Goal: Information Seeking & Learning: Check status

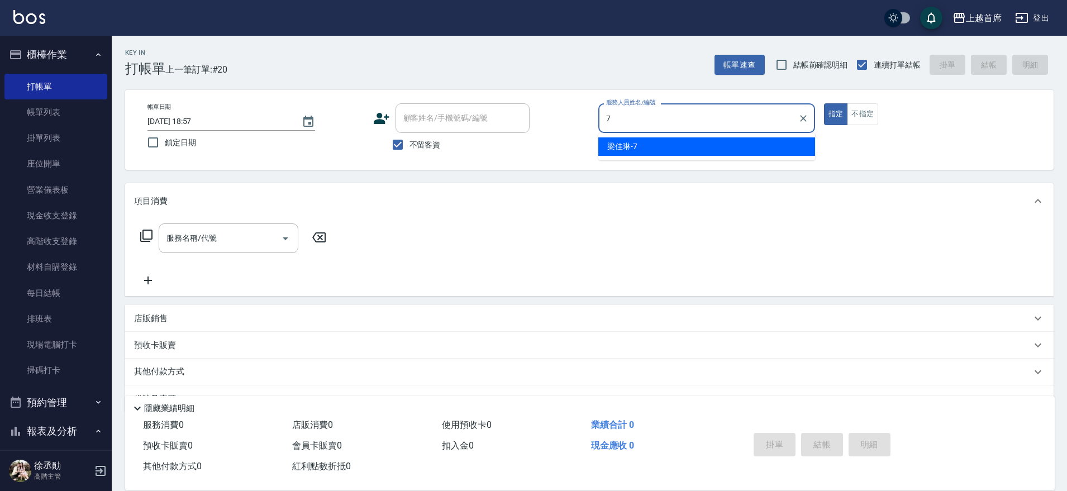
type input "[PERSON_NAME]-7"
type button "true"
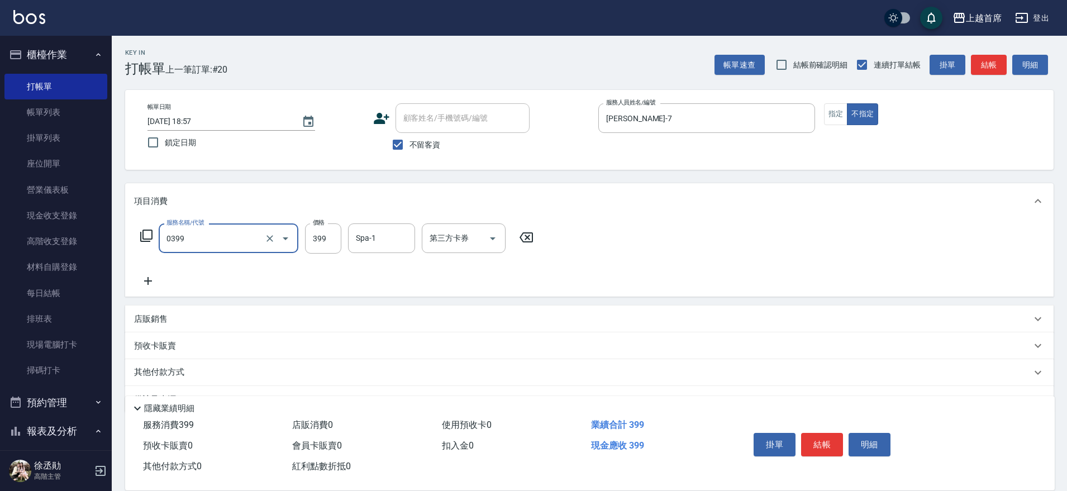
type input "海鹽洗髮(0399)"
type input "[PERSON_NAME]-20"
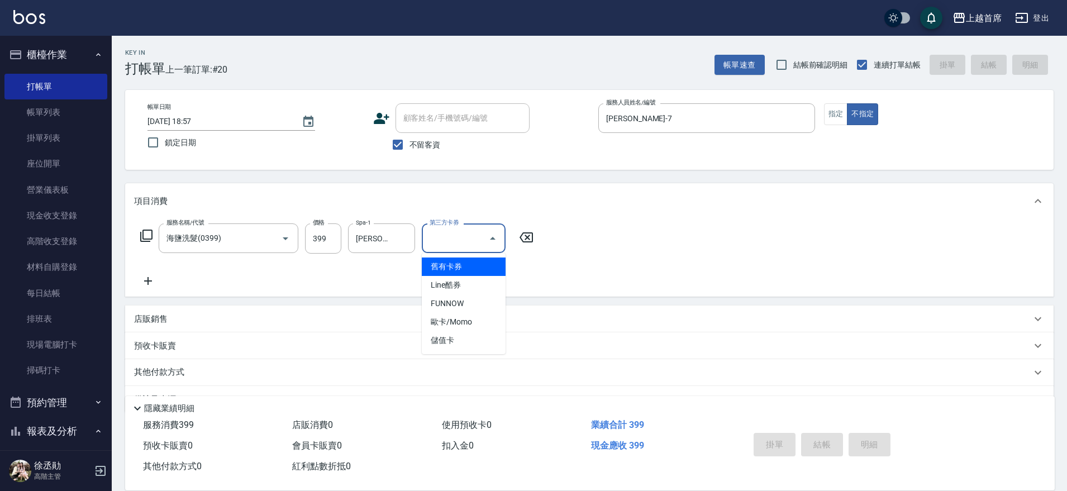
type input "[DATE] 20:18"
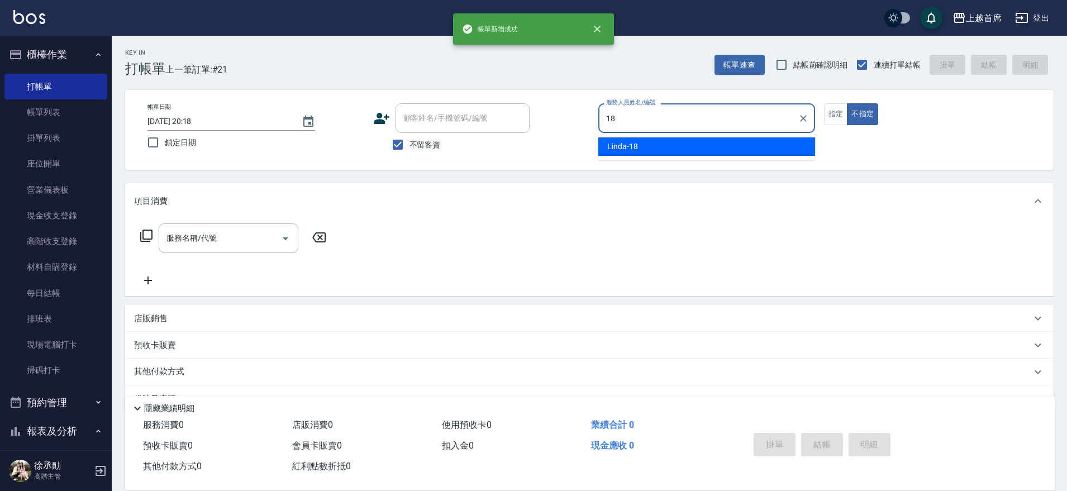
type input "Linda-18"
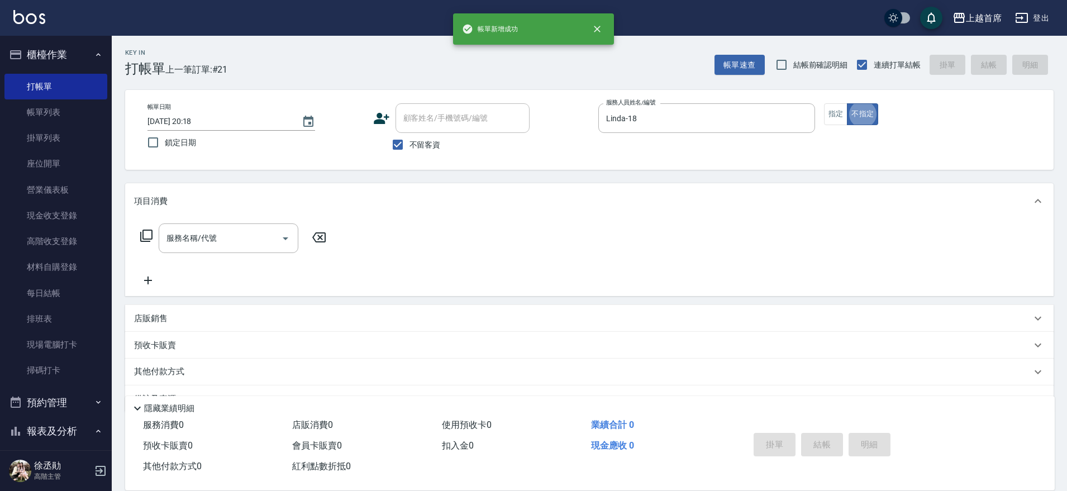
type button "false"
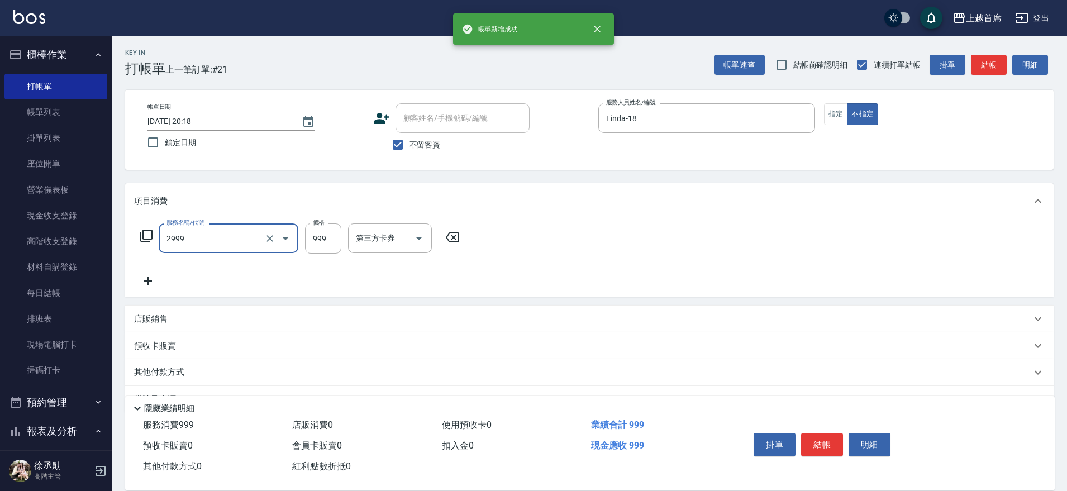
type input "spa精油洗剪套餐999(2999)"
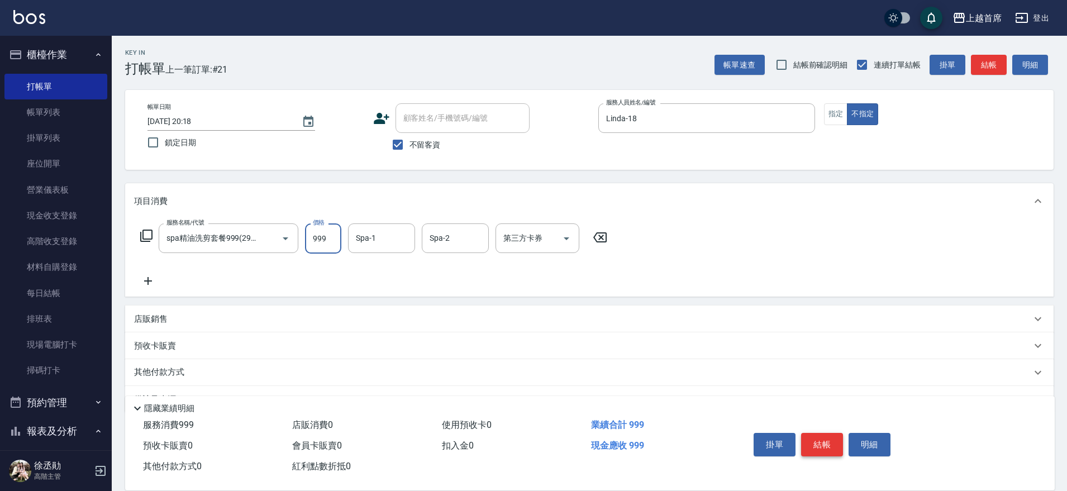
click at [822, 433] on button "結帳" at bounding box center [822, 444] width 42 height 23
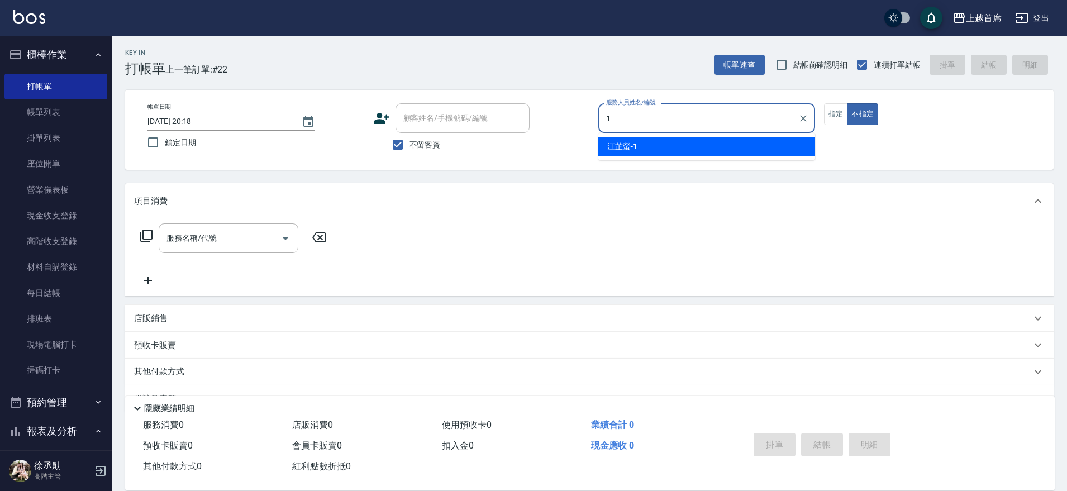
type input "[PERSON_NAME]-1"
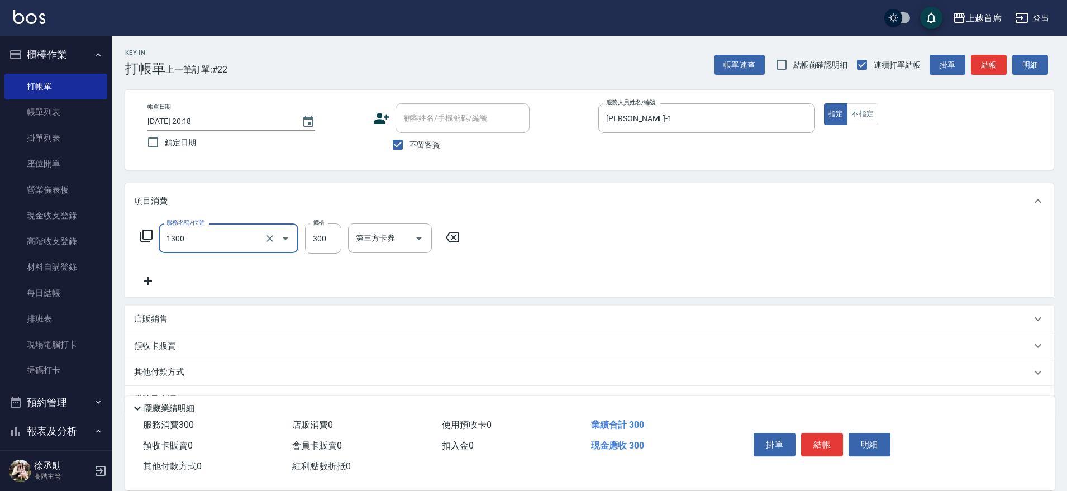
type input "洗髮(1300)"
type input "300"
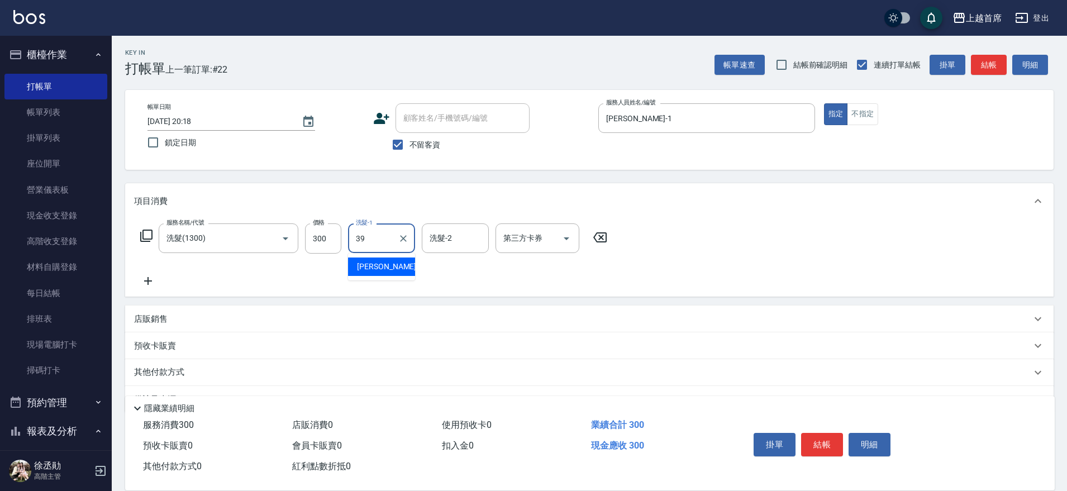
type input "[PERSON_NAME]-39"
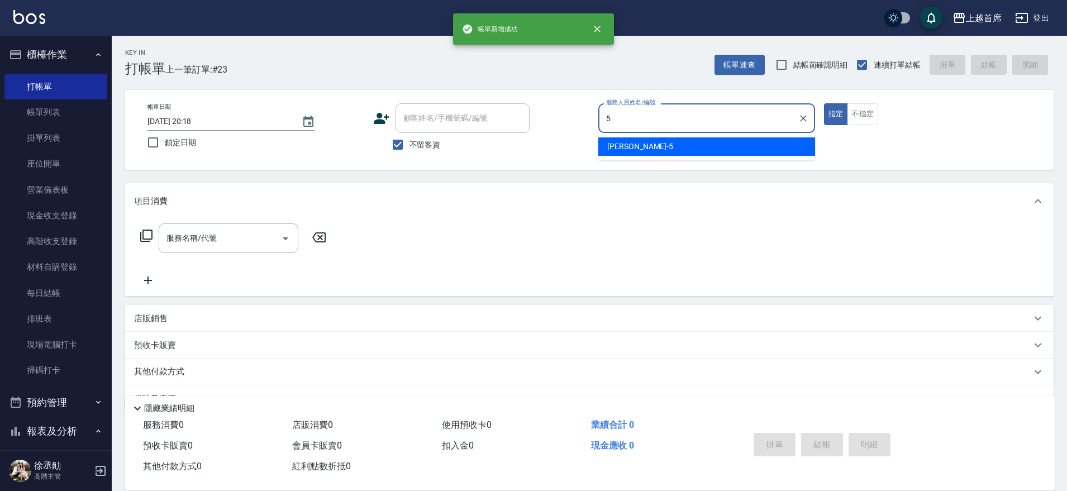
type input "[PERSON_NAME]-5"
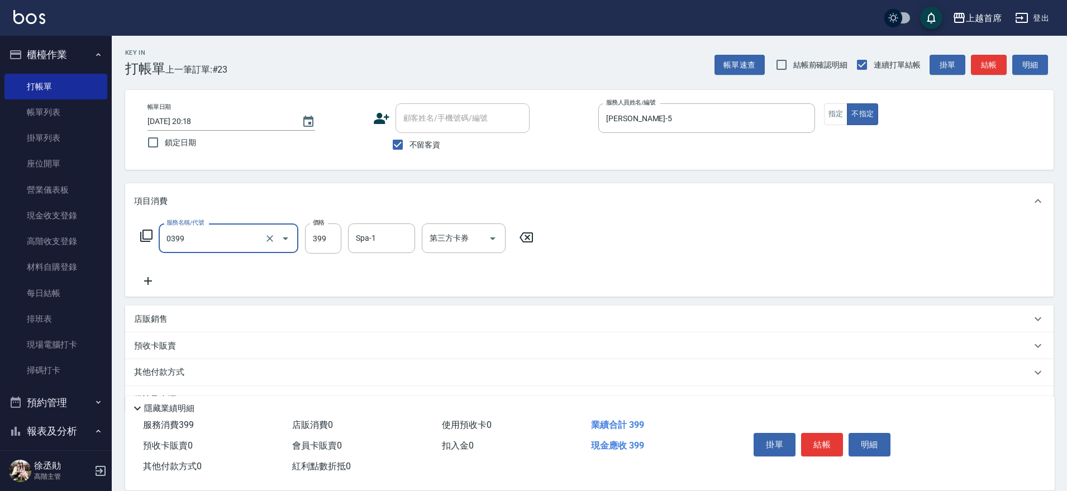
type input "海鹽洗髮(0399)"
type input "[PERSON_NAME]-23"
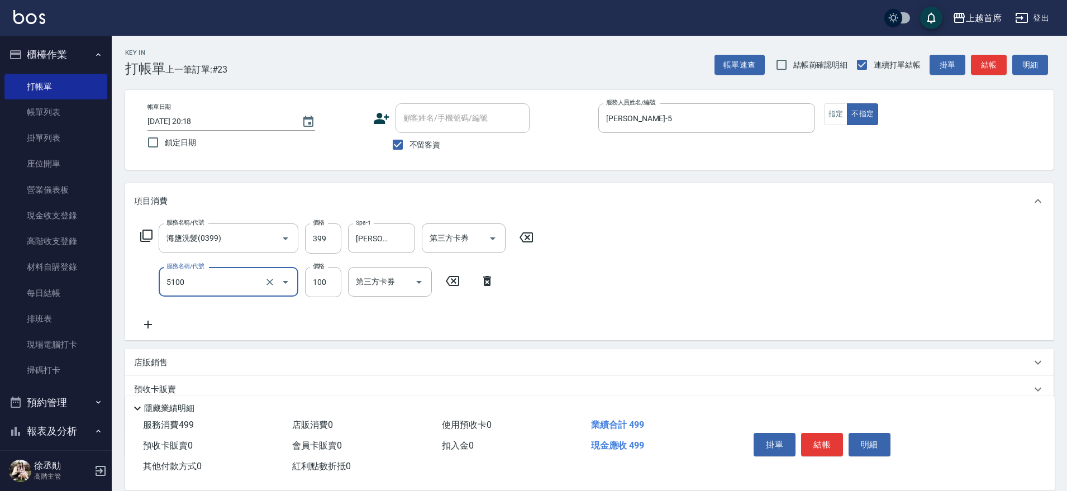
type input "精油(長)(5100)"
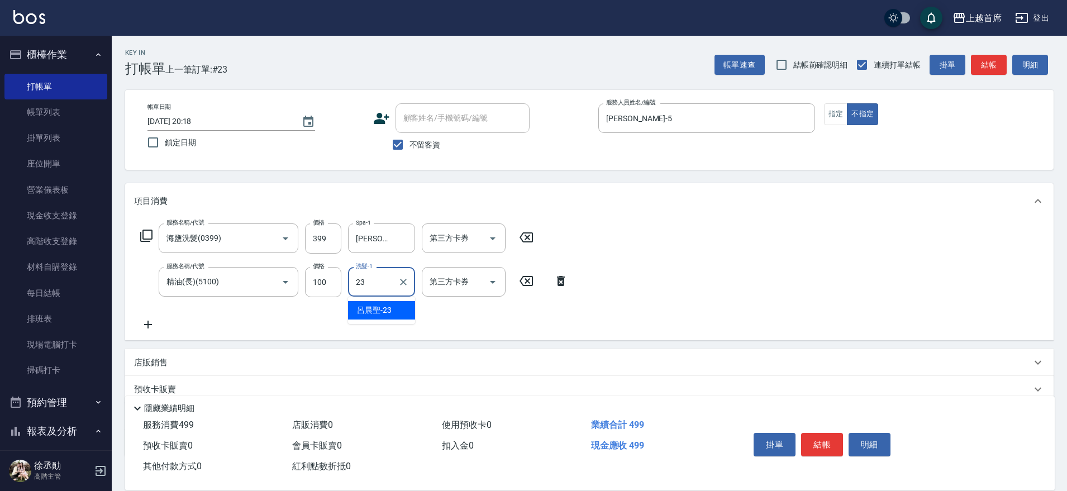
type input "[PERSON_NAME]-23"
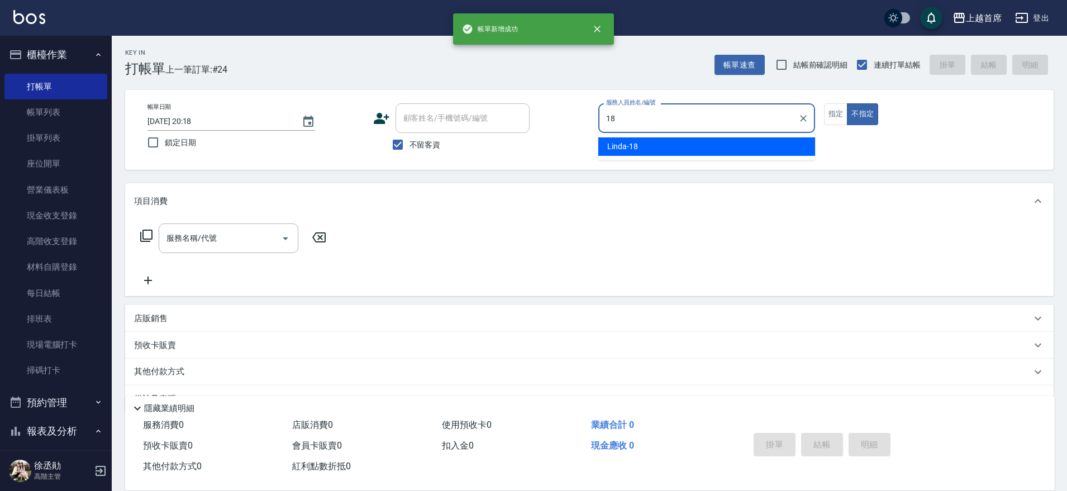
type input "Linda-18"
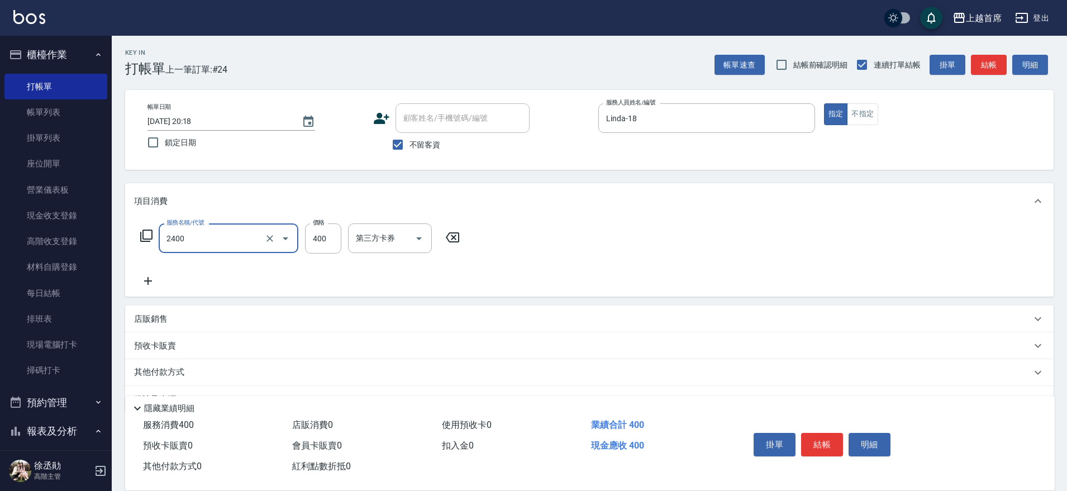
type input "指定一般洗剪400(2400)"
type input "[PERSON_NAME]-20"
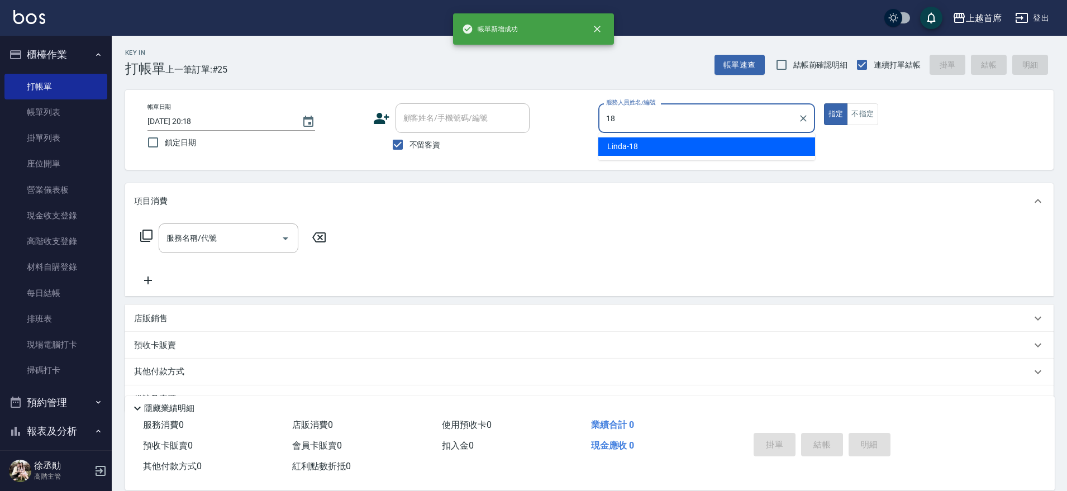
type input "Linda-18"
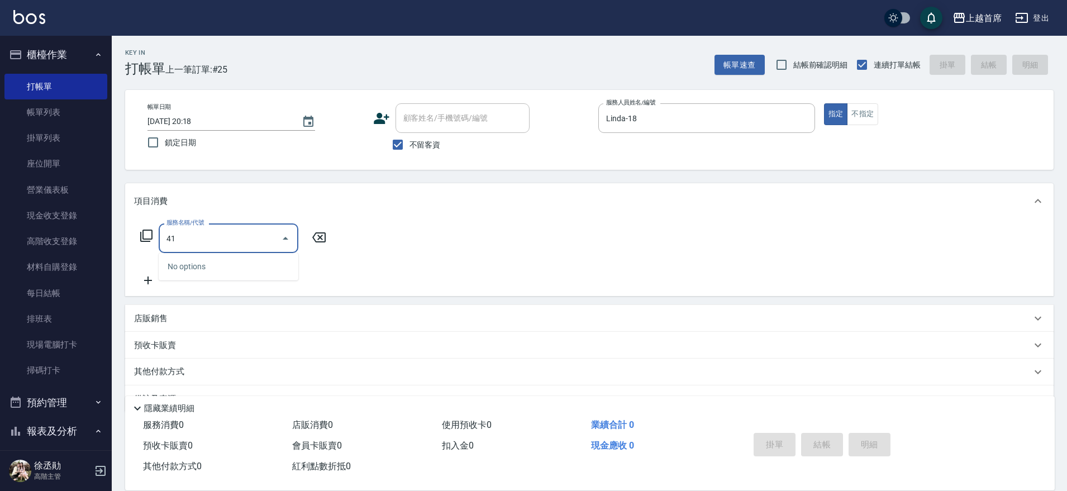
type input "4"
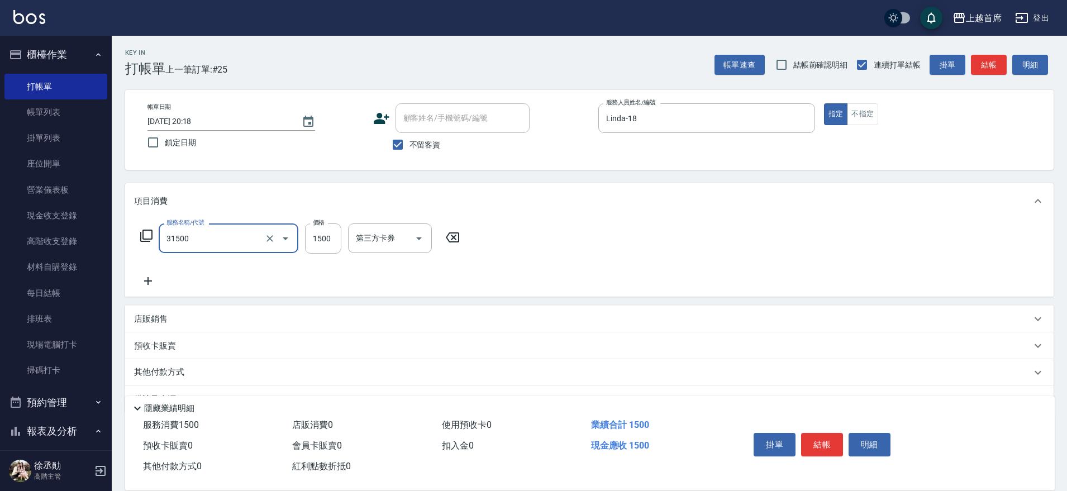
type input "燙髮1500(31500)"
type input "1499"
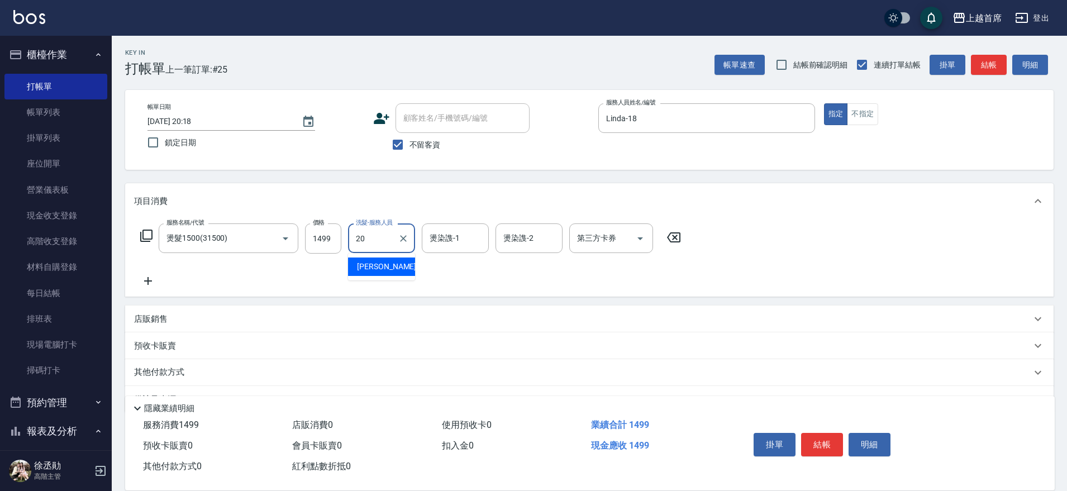
type input "[PERSON_NAME]-20"
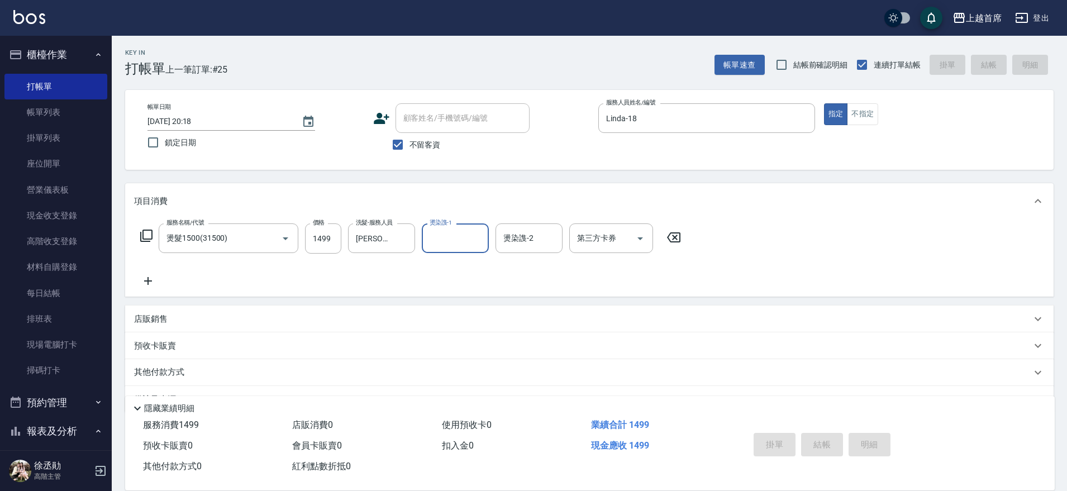
type input "[DATE] 20:19"
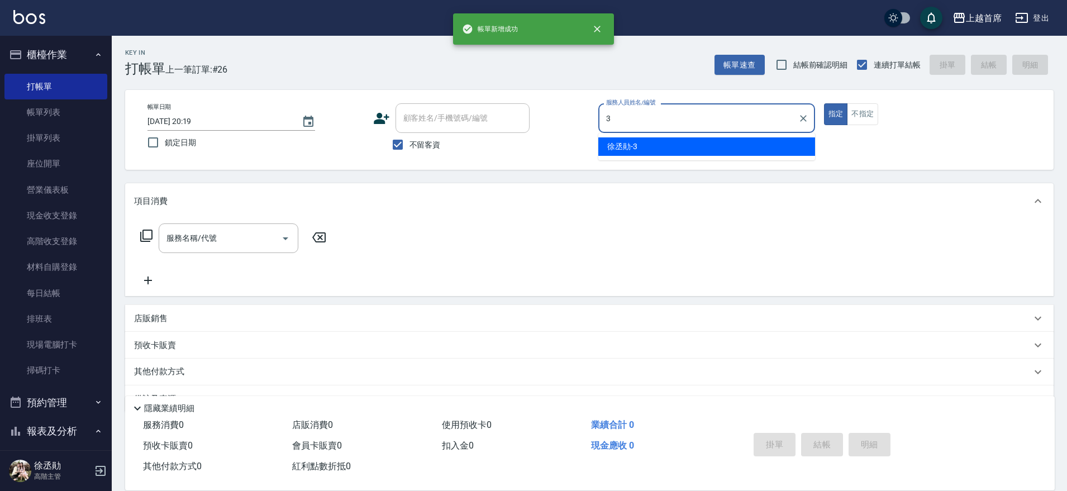
type input "[PERSON_NAME]-3"
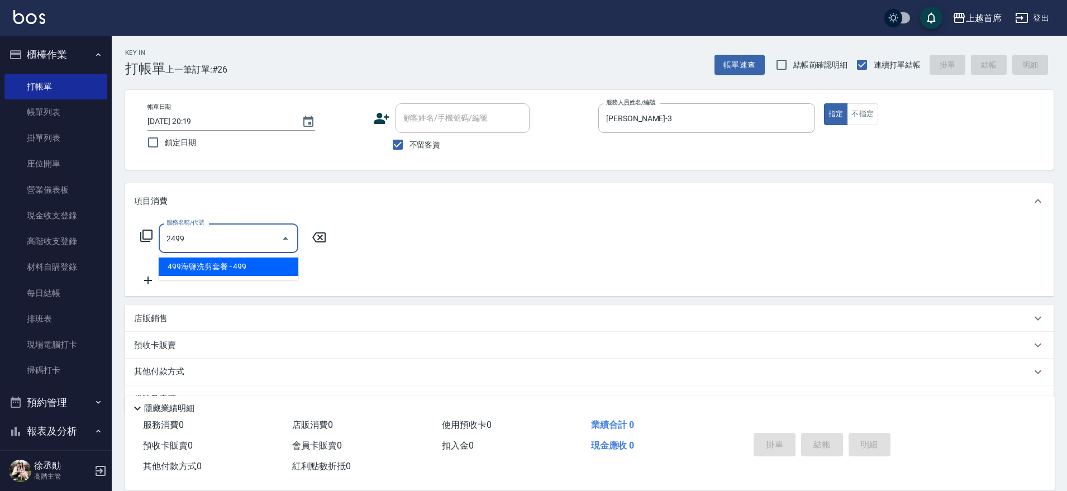
type input "499海鹽洗剪套餐(2499)"
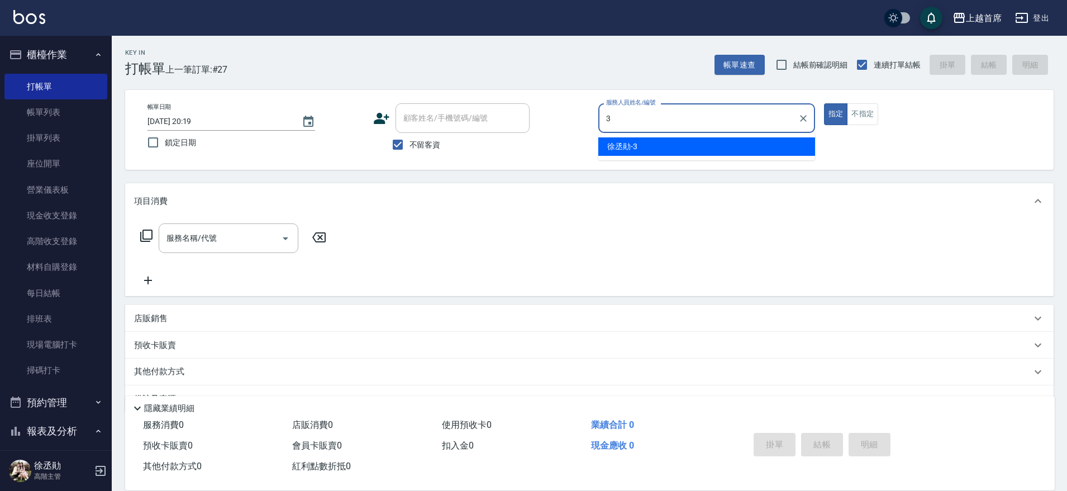
type input "[PERSON_NAME]-3"
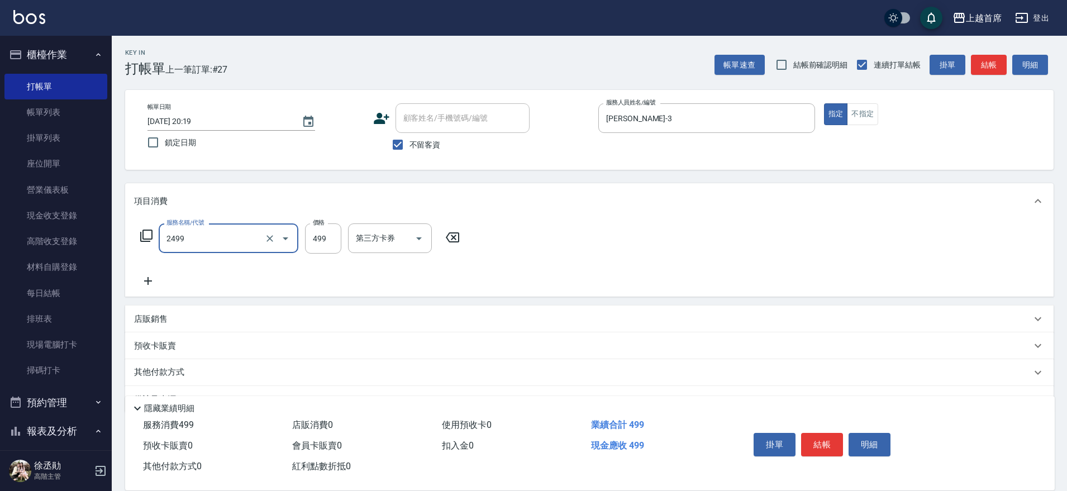
type input "499海鹽洗剪套餐(2499)"
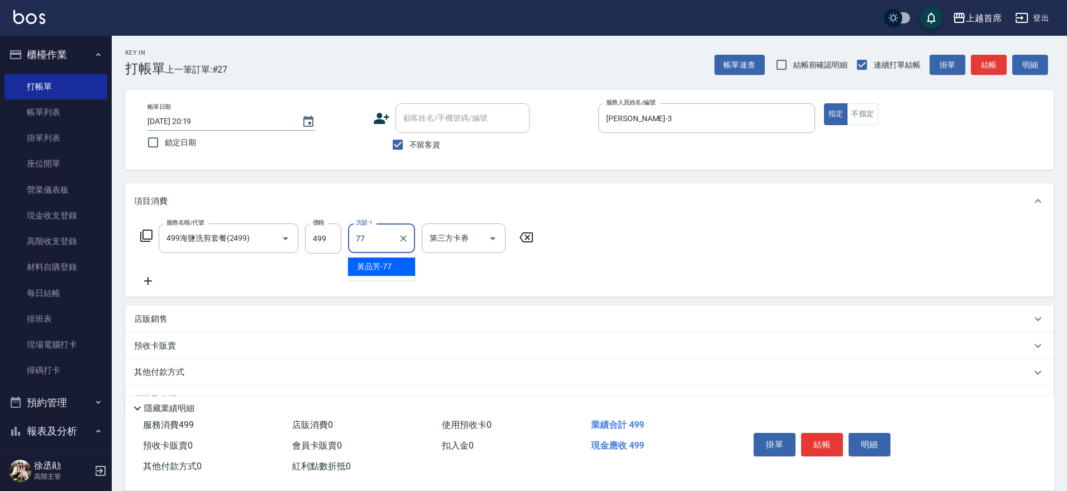
type input "[PERSON_NAME]-77"
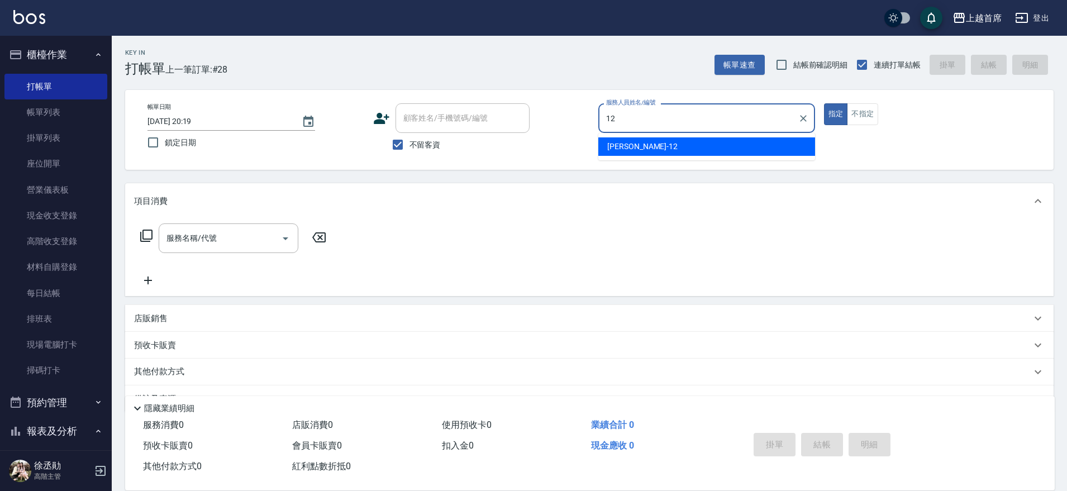
type input "[PERSON_NAME]-12"
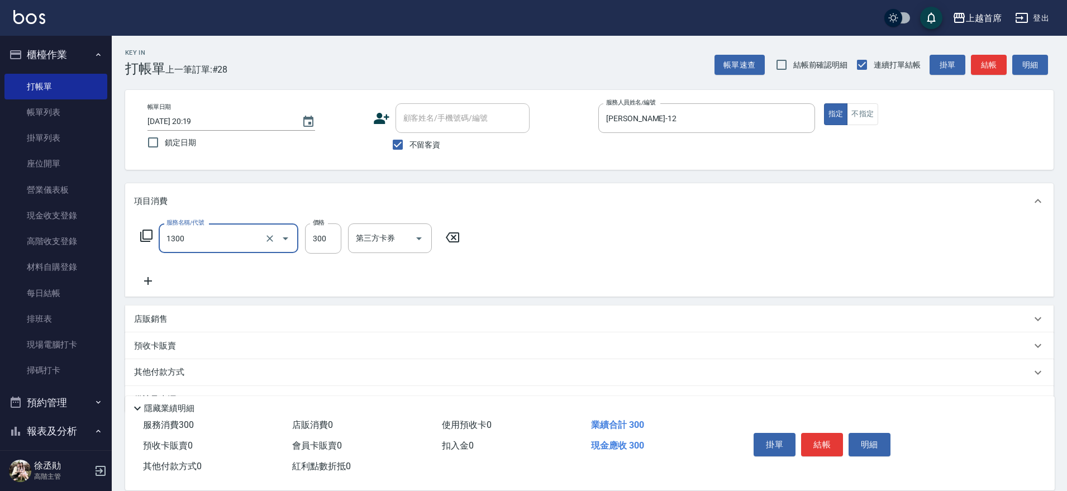
type input "洗髮(1300)"
type input "400"
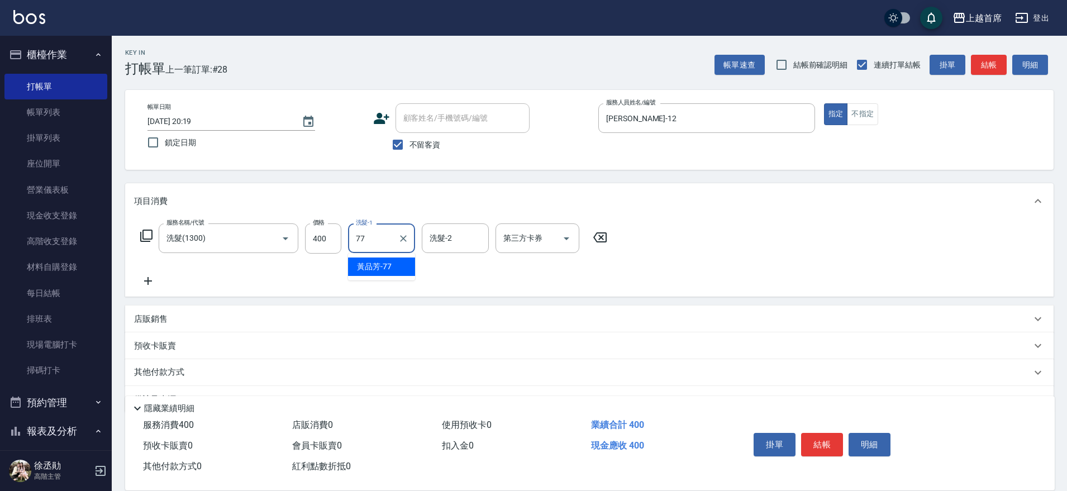
type input "[PERSON_NAME]-77"
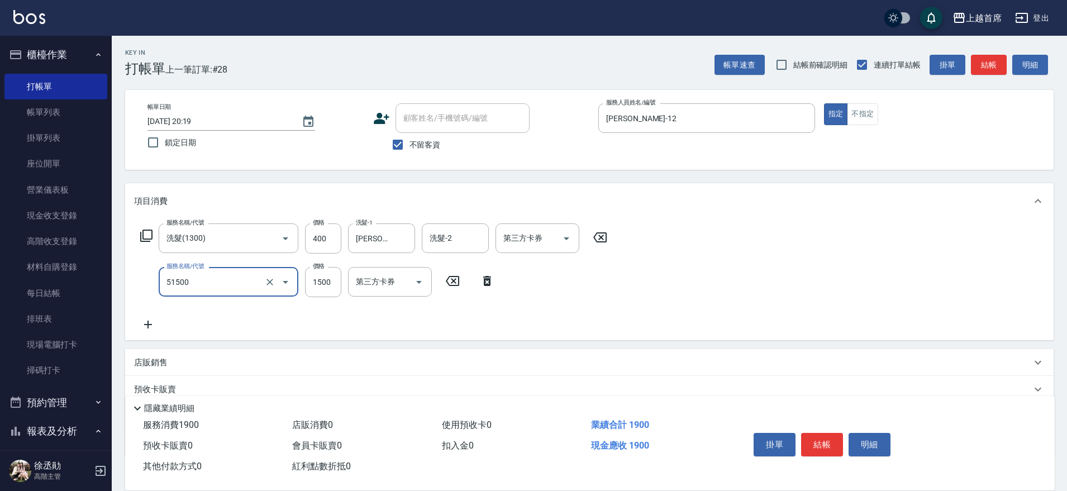
type input "鉑金護髮(51500)"
click at [302, 230] on div "服務名稱/代號 洗髮(1300) 服務名稱/代號 價格 400 價格 洗髮-1 [PERSON_NAME]-77 洗髮-1 洗髮-2 洗髮-2 第三方卡券 第…" at bounding box center [374, 238] width 480 height 30
click at [312, 230] on input "400" at bounding box center [323, 238] width 36 height 30
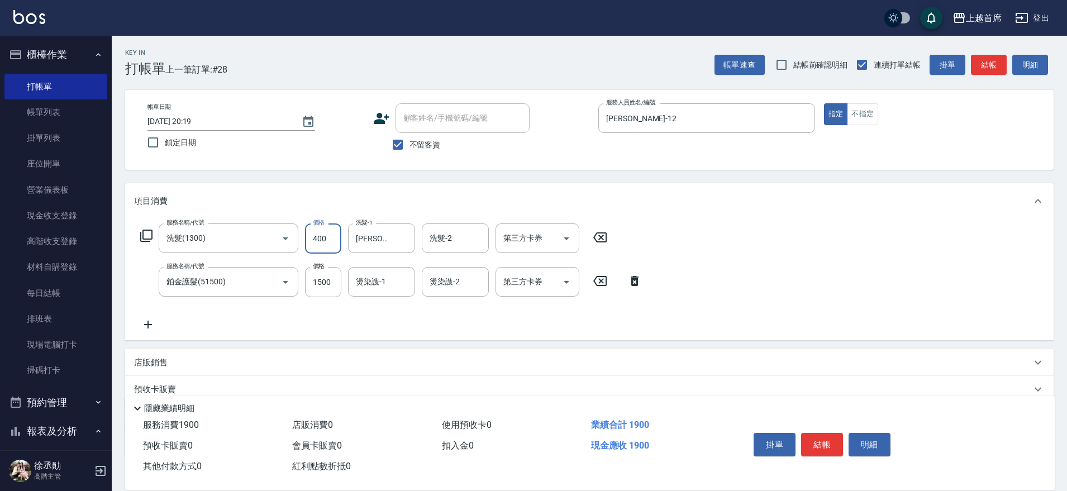
drag, startPoint x: 307, startPoint y: 230, endPoint x: 314, endPoint y: 230, distance: 6.7
click at [307, 229] on input "400" at bounding box center [323, 238] width 36 height 30
type input "450"
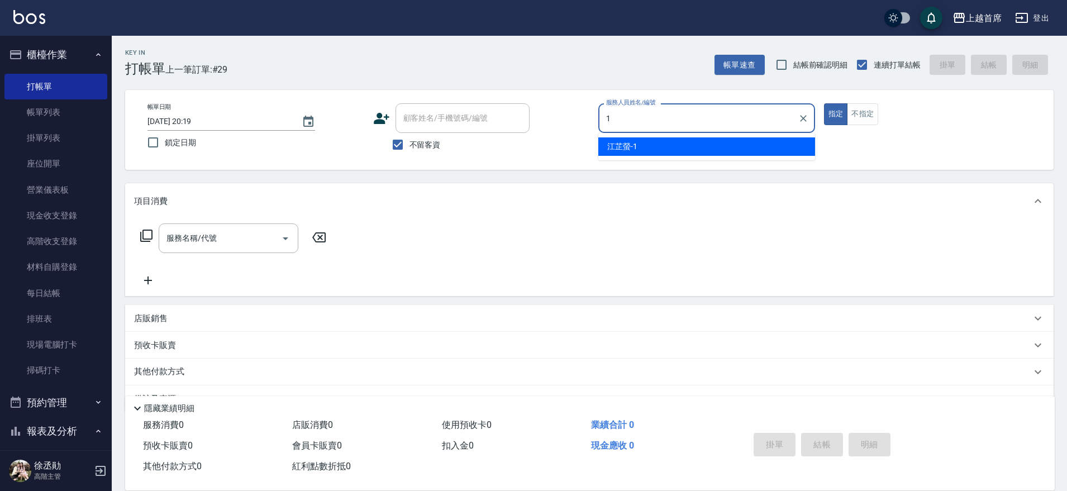
type input "[PERSON_NAME]-1"
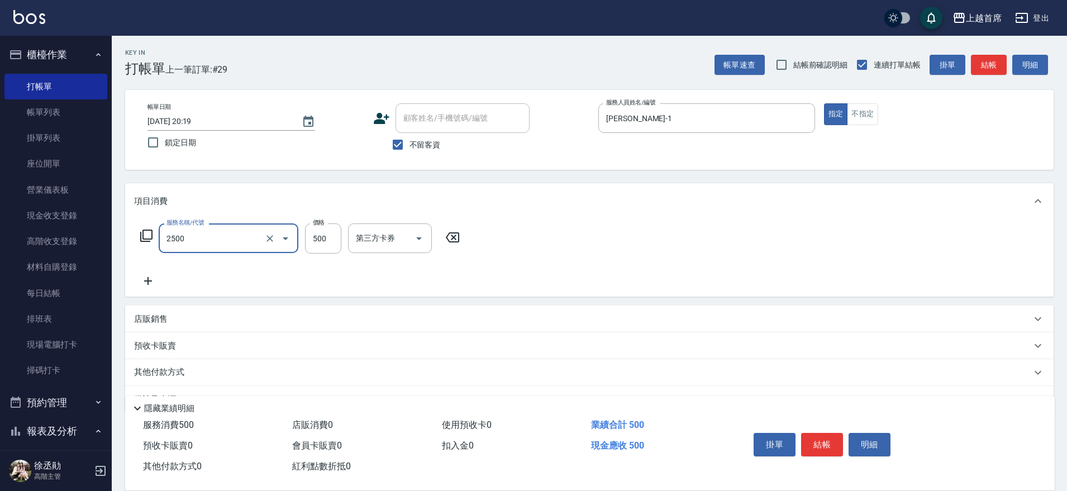
type input "海鹽洗剪500(2500)"
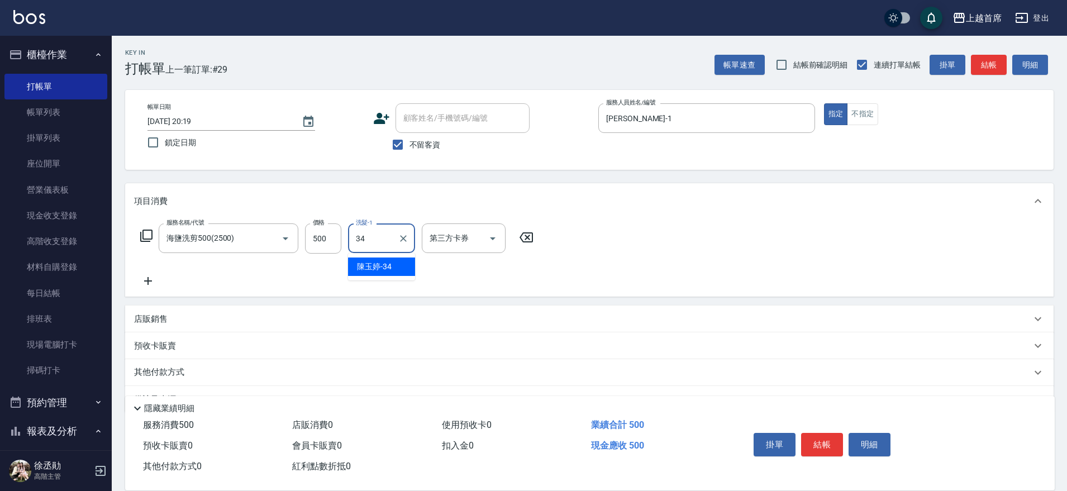
type input "[PERSON_NAME]-34"
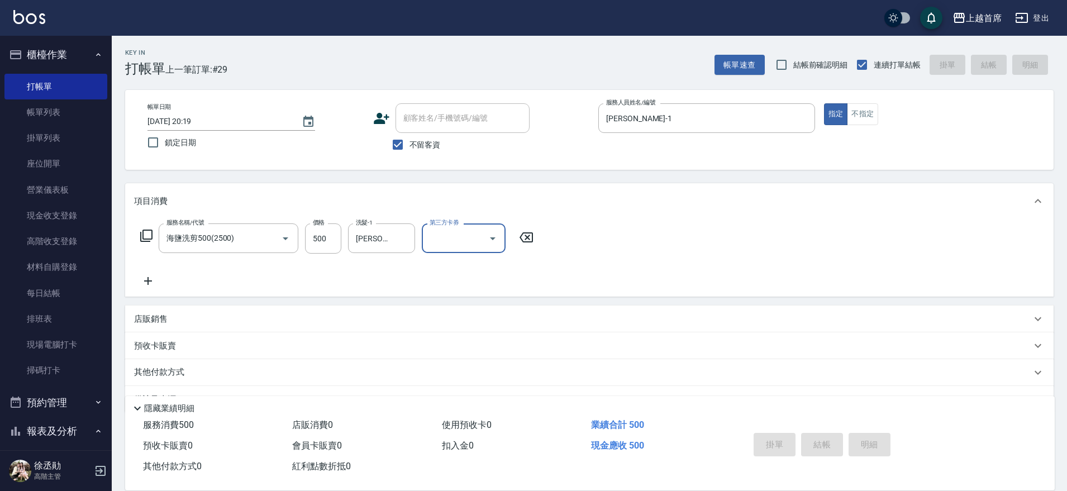
type input "[DATE] 20:20"
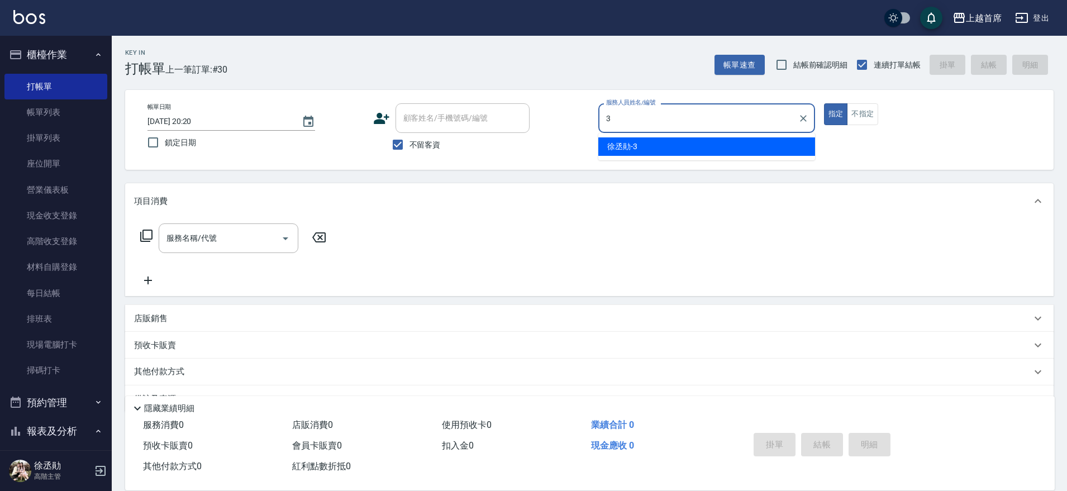
type input "[PERSON_NAME]-3"
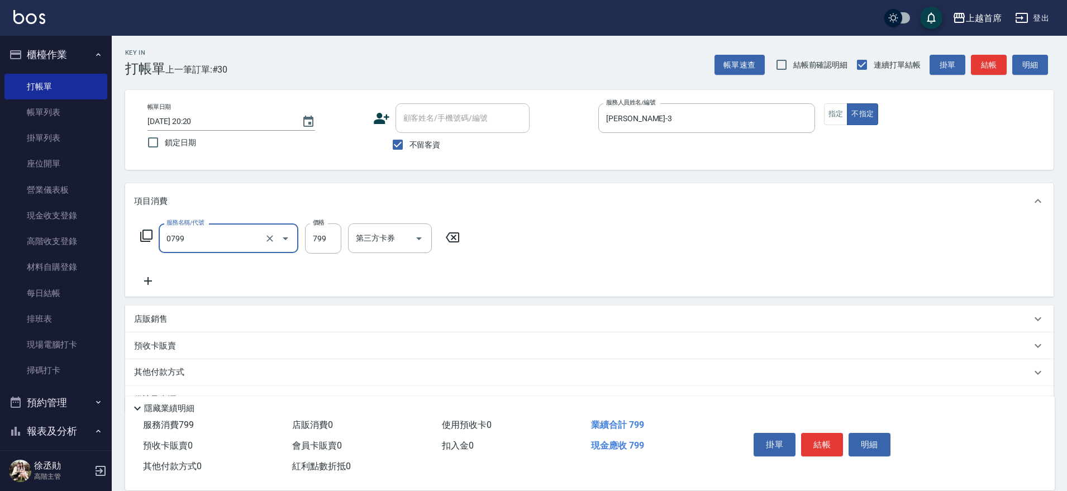
type input "精油799(0799)"
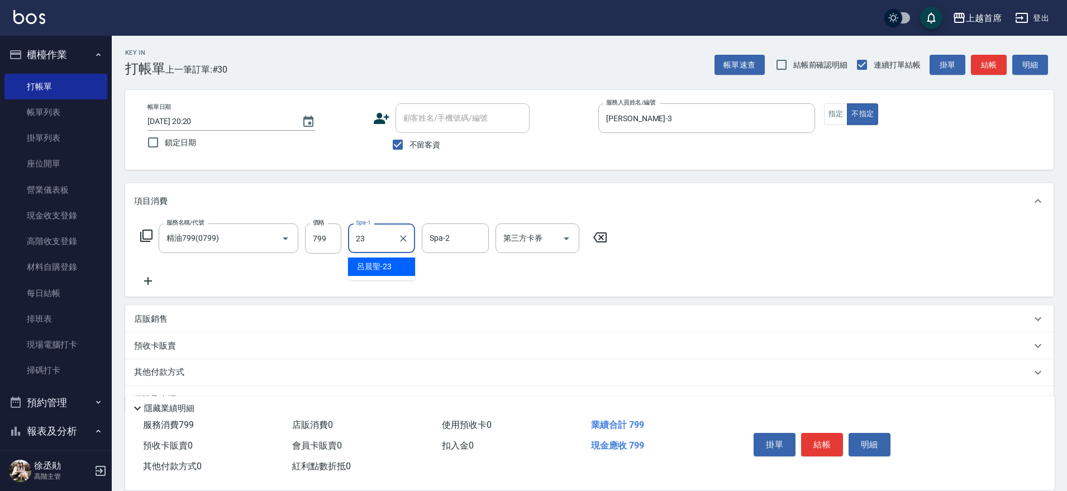
type input "[PERSON_NAME]-23"
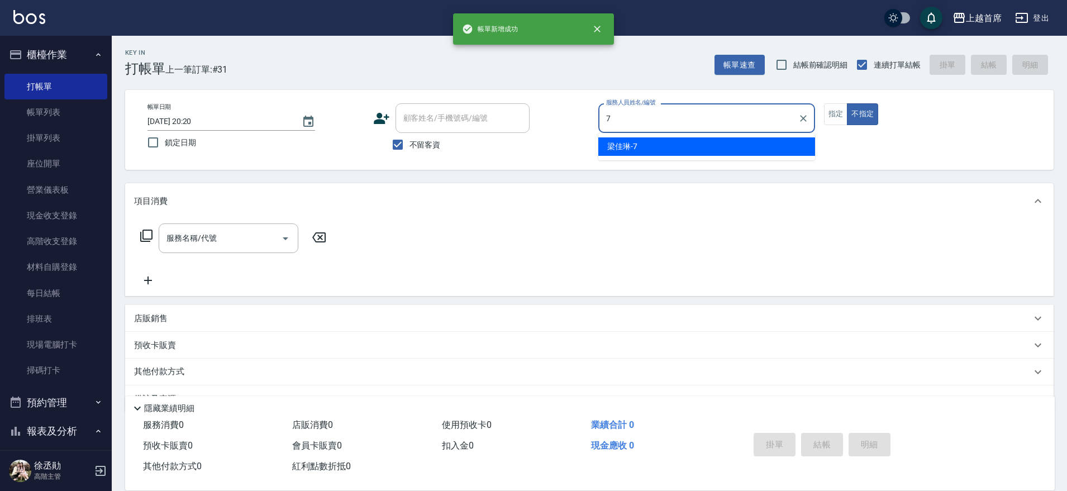
type input "[PERSON_NAME]-7"
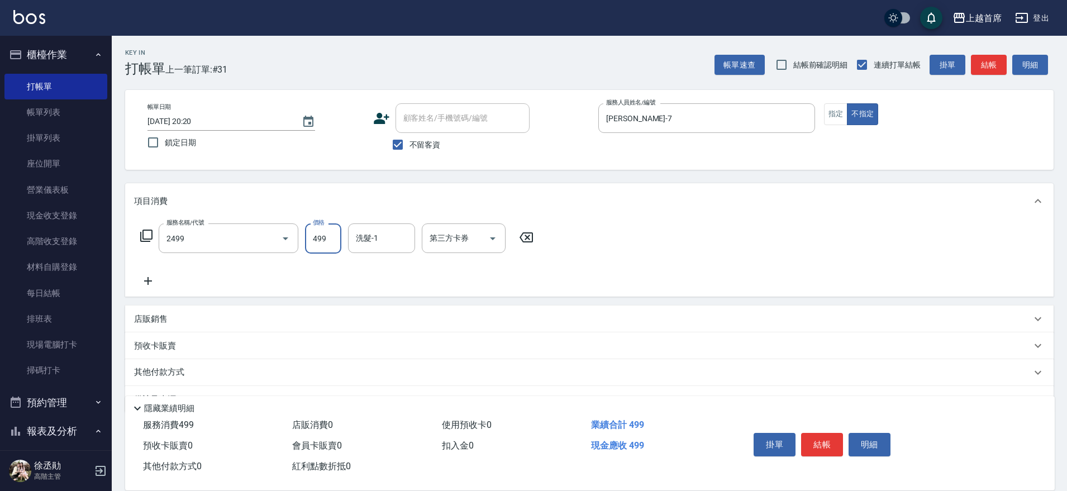
type input "499海鹽洗剪套餐(2499)"
type input "[PERSON_NAME]-39"
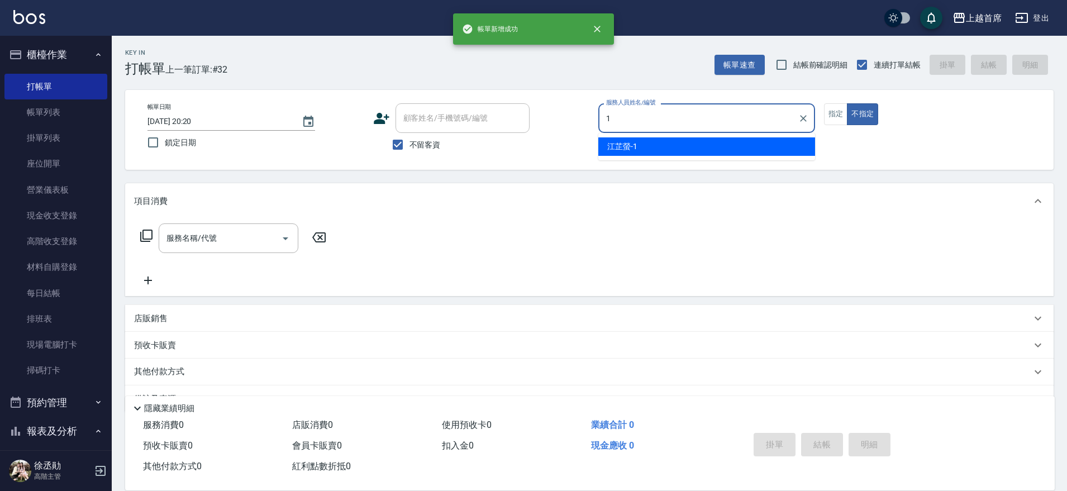
type input "[PERSON_NAME]-1"
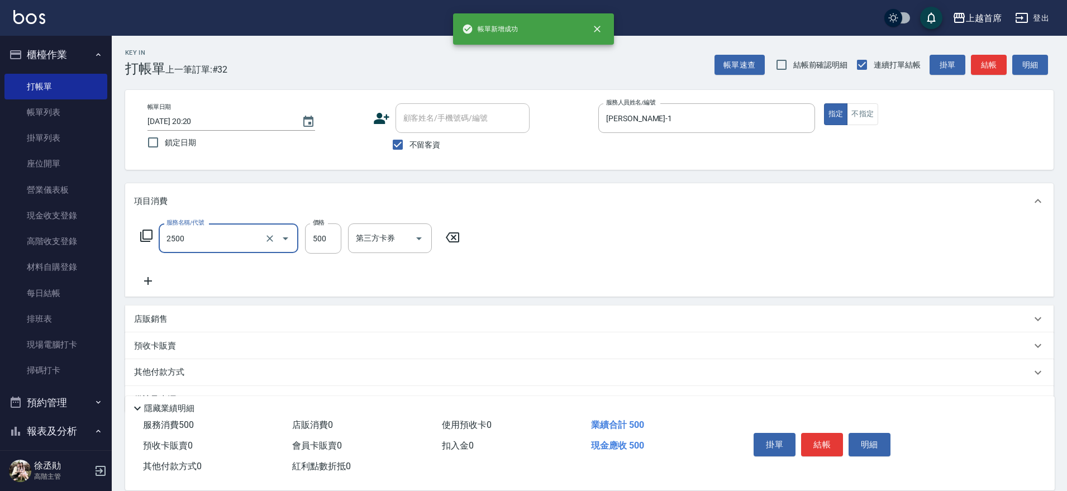
type input "海鹽洗剪500(2500)"
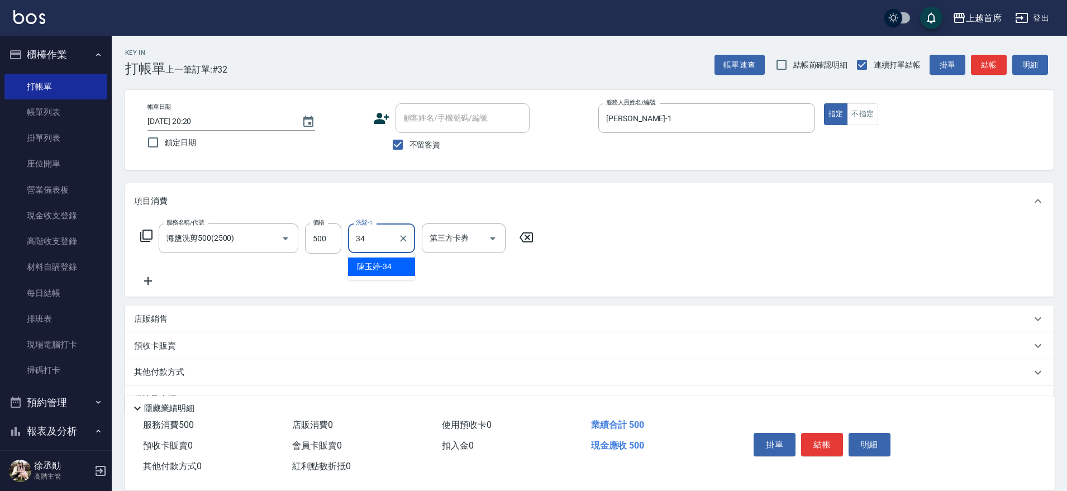
type input "[PERSON_NAME]-34"
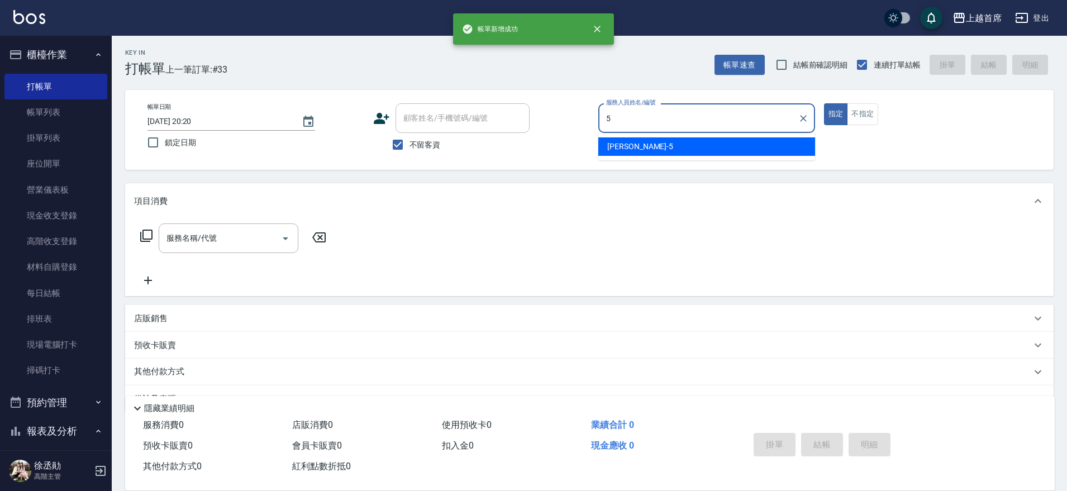
type input "[PERSON_NAME]-5"
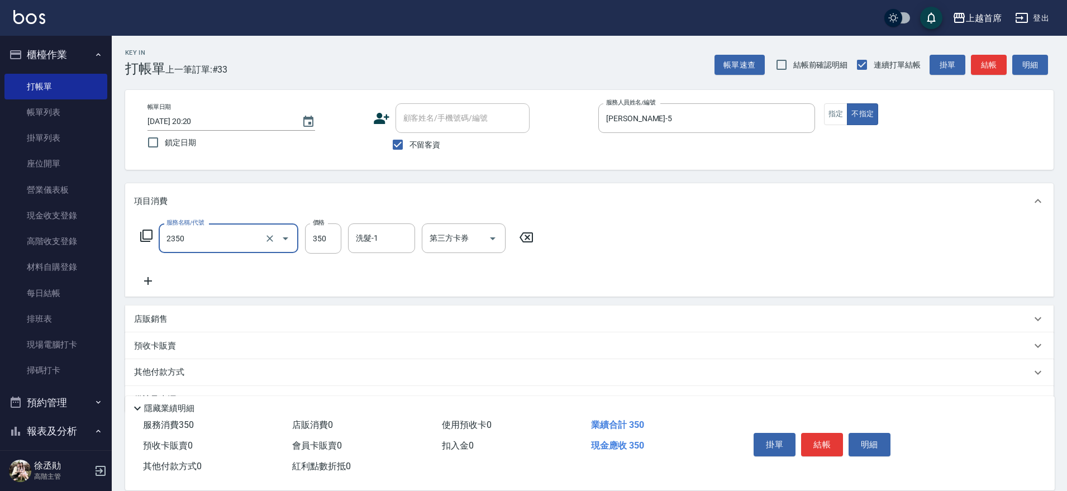
type input "不指定洗剪350(2350)"
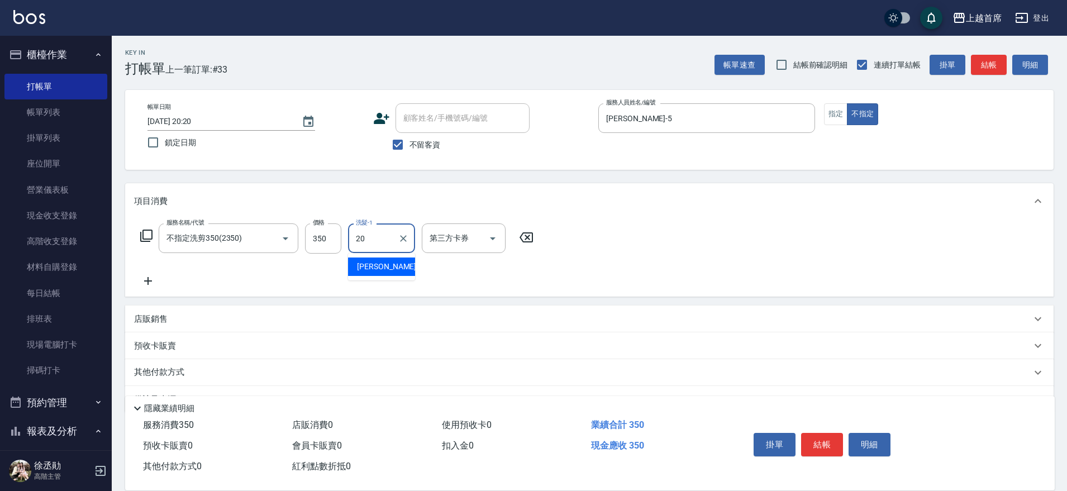
type input "[PERSON_NAME]-20"
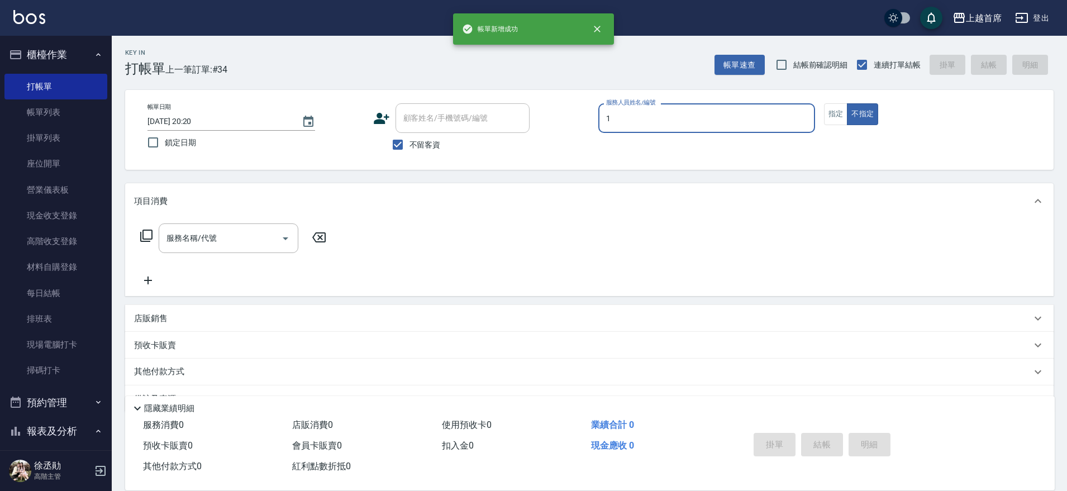
type input "[PERSON_NAME]-1"
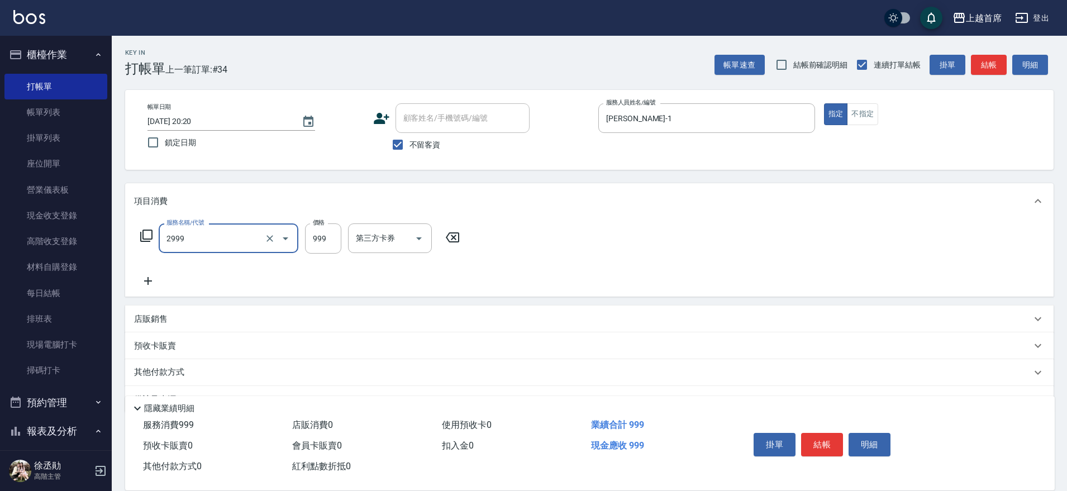
type input "spa精油洗剪套餐999(2999)"
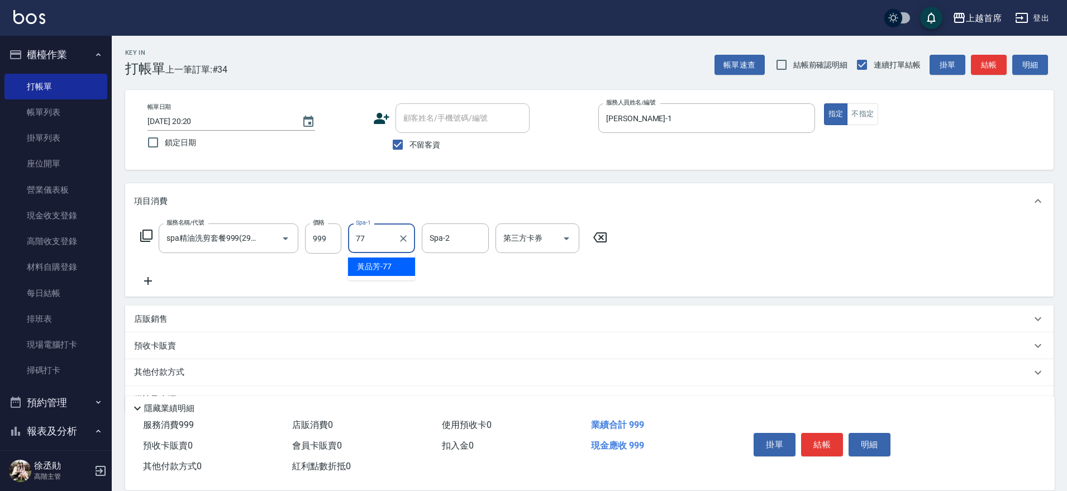
type input "[PERSON_NAME]-77"
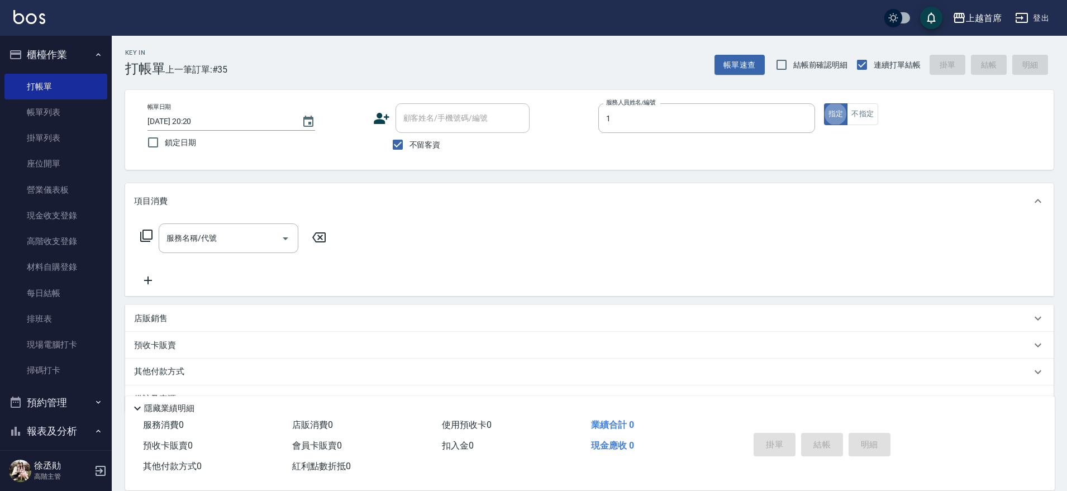
type input "[PERSON_NAME]-1"
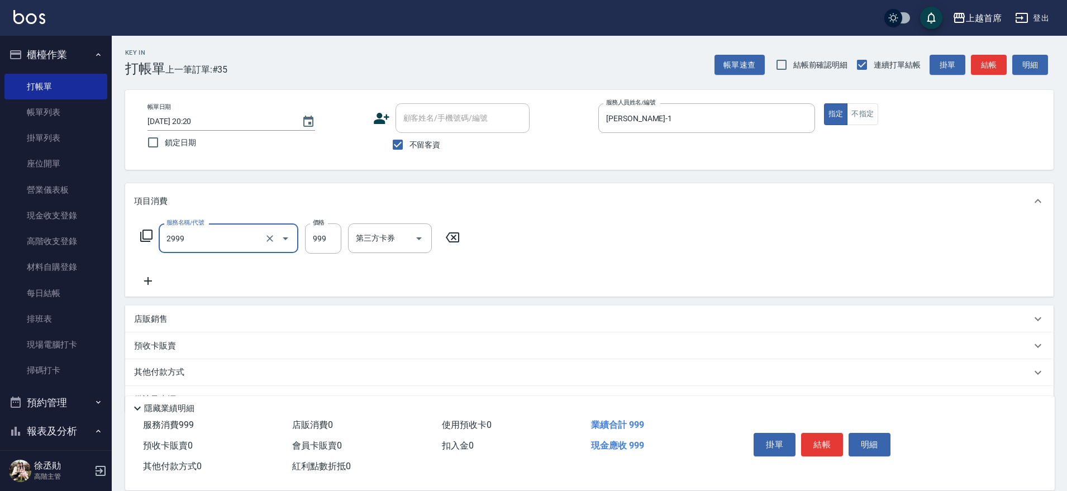
type input "spa精油洗剪套餐999(2999)"
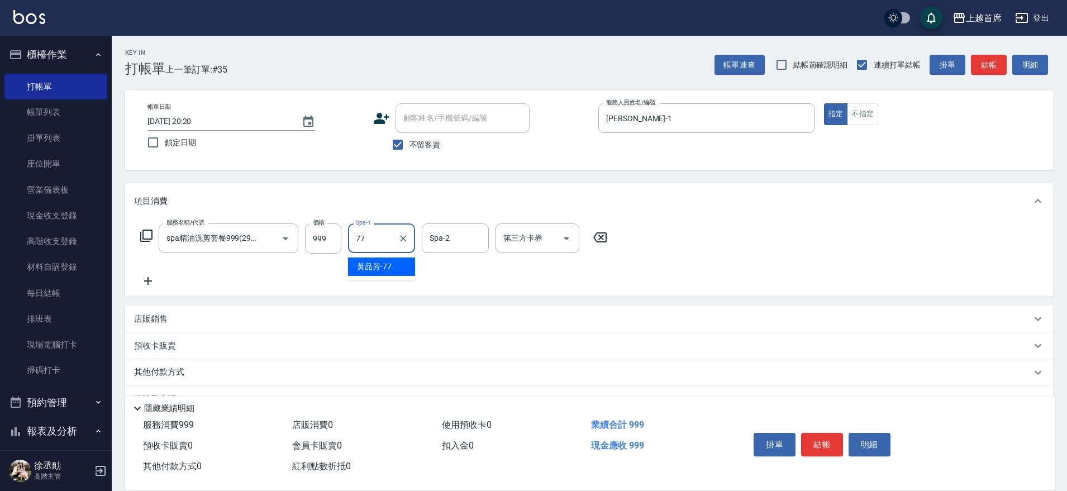
type input "[PERSON_NAME]-77"
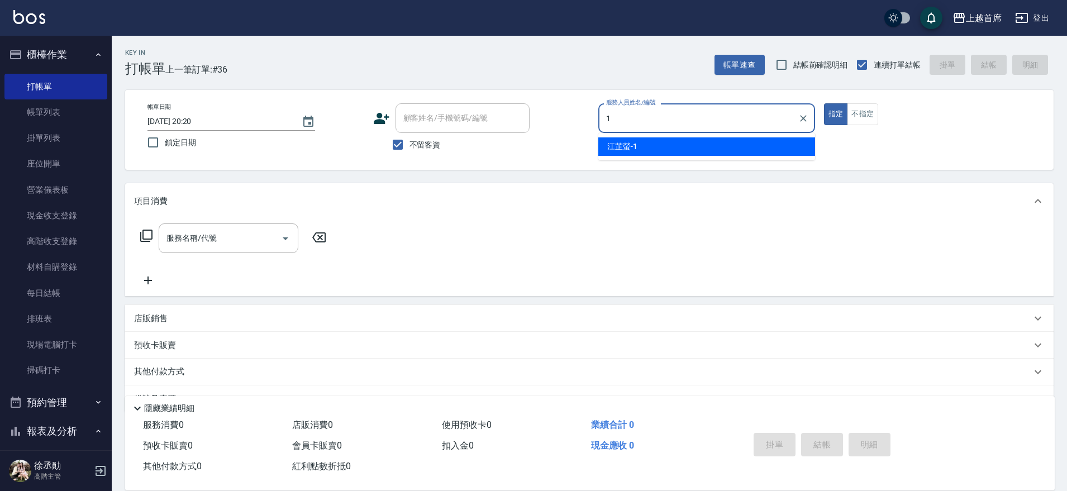
type input "[PERSON_NAME]-1"
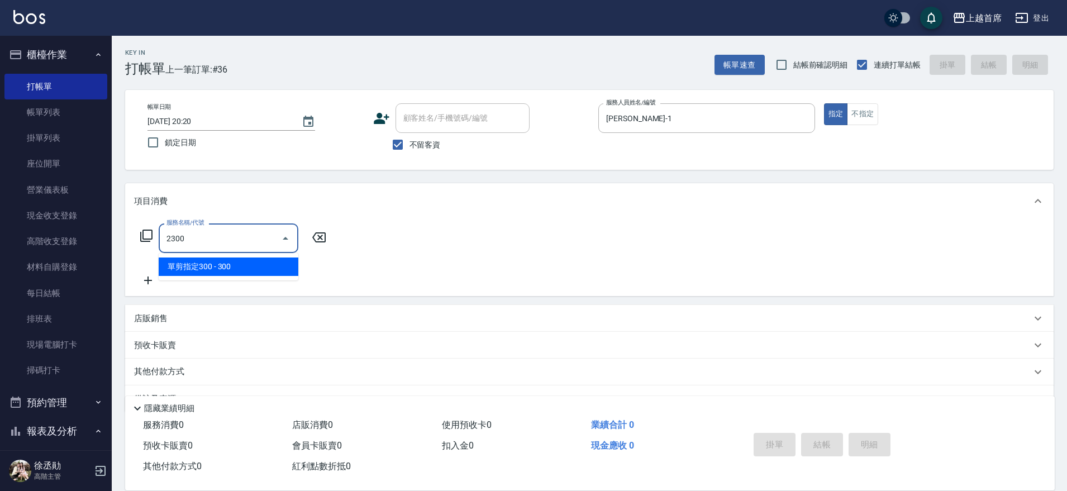
type input "單剪指定300(2300)"
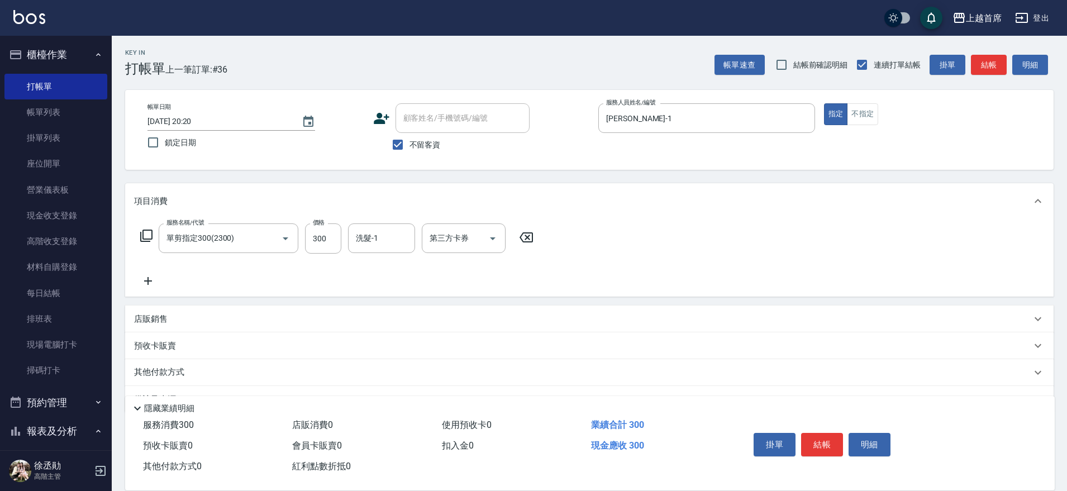
click at [163, 309] on div "店販銷售" at bounding box center [589, 319] width 928 height 27
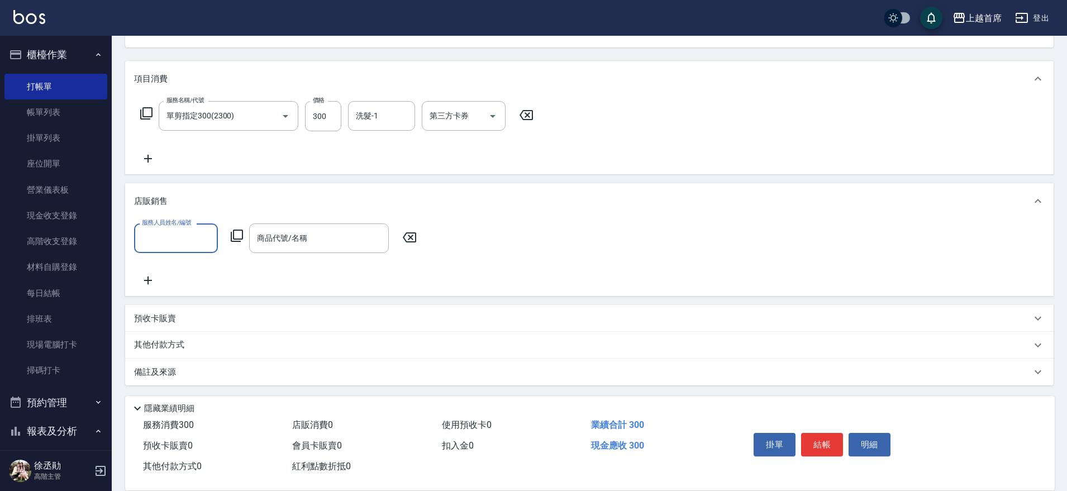
scroll to position [124, 0]
type input "[PERSON_NAME]-1"
drag, startPoint x: 312, startPoint y: 239, endPoint x: 235, endPoint y: 236, distance: 76.6
click at [235, 236] on div "服務人員姓名/編號 [PERSON_NAME]-1 服務人員姓名/編號 商品代號/名稱 undefined 商品代號/名稱" at bounding box center [278, 237] width 289 height 30
type input "1"
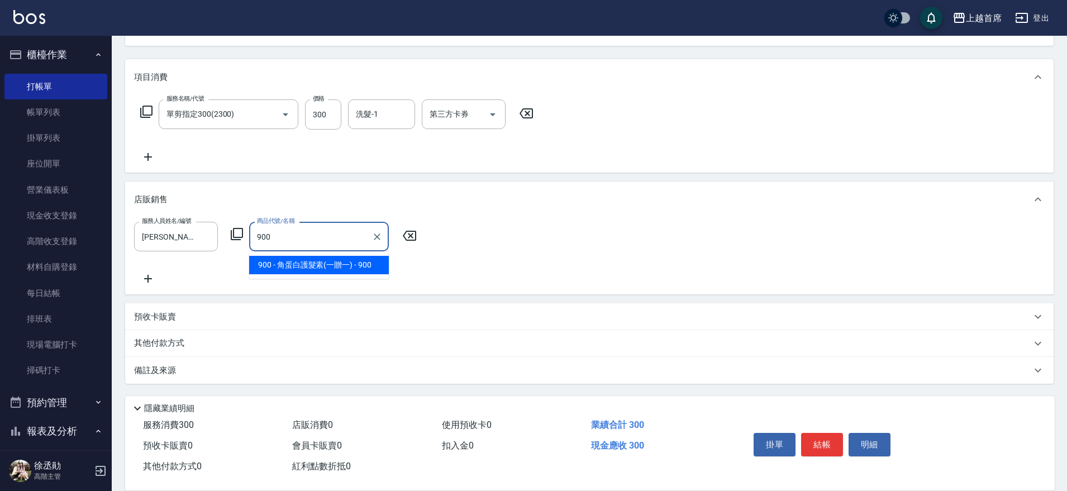
type input "角蛋白護髮素(一贈一)"
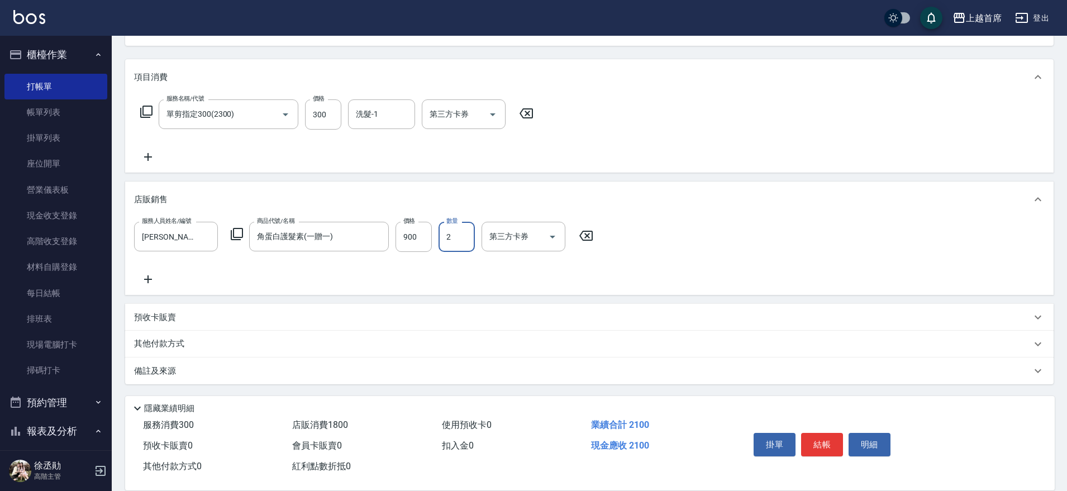
type input "2"
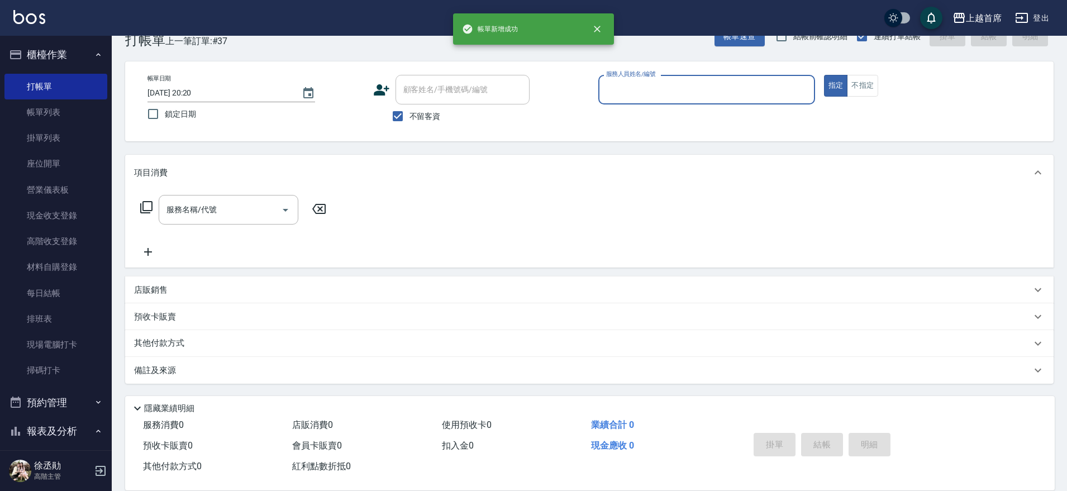
scroll to position [28, 0]
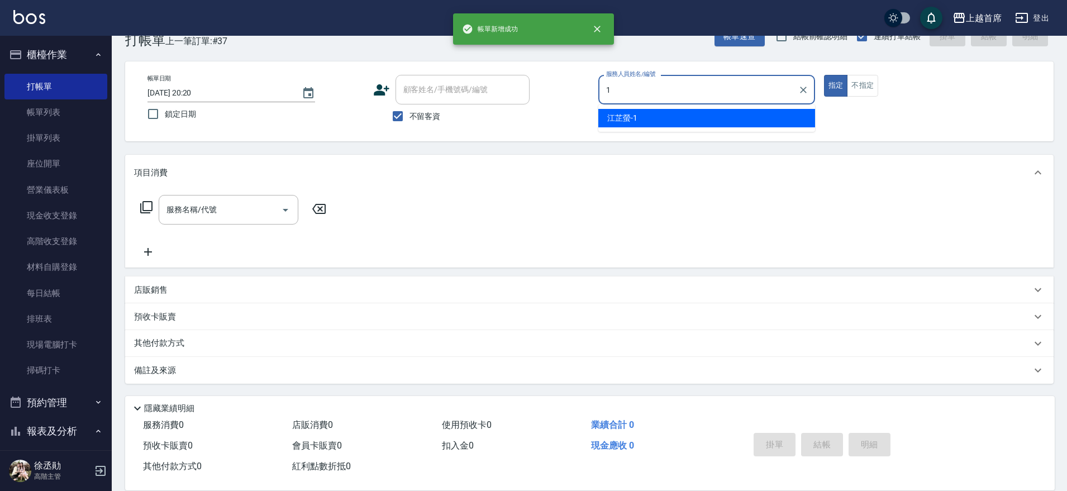
type input "[PERSON_NAME]-1"
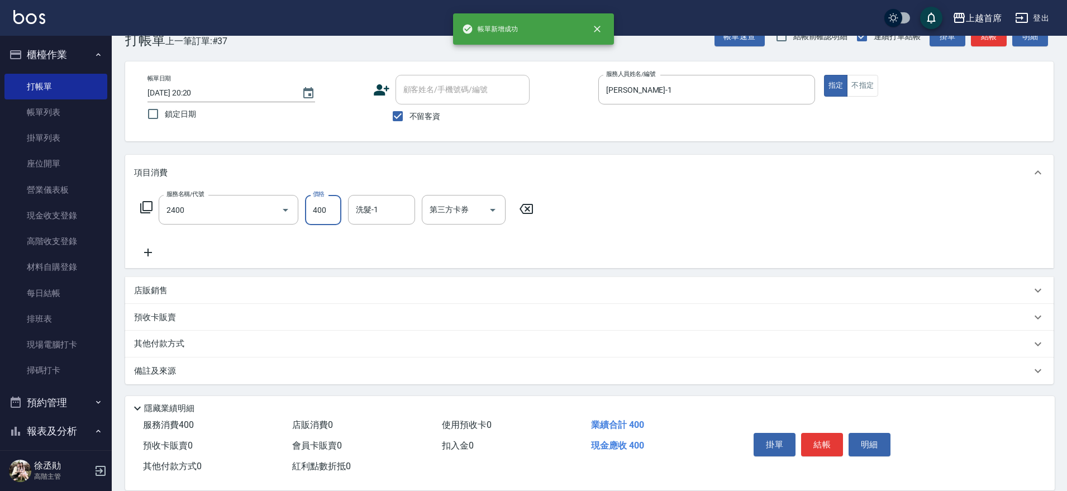
type input "指定一般洗剪400(2400)"
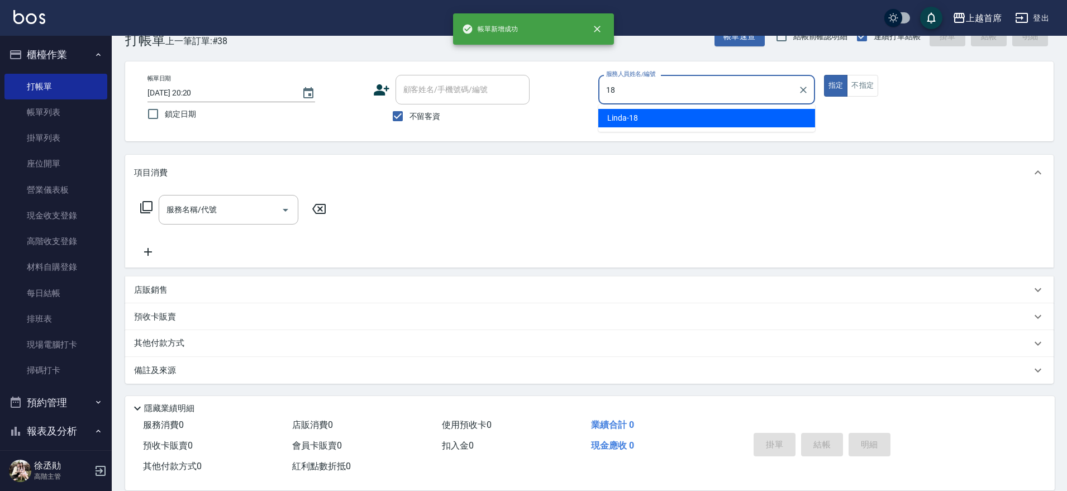
type input "Linda-18"
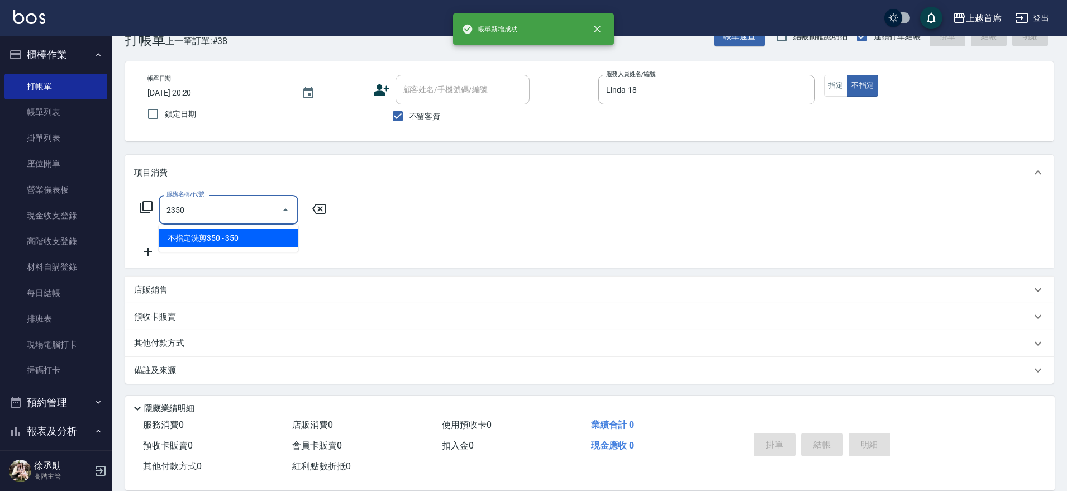
type input "不指定洗剪350(2350)"
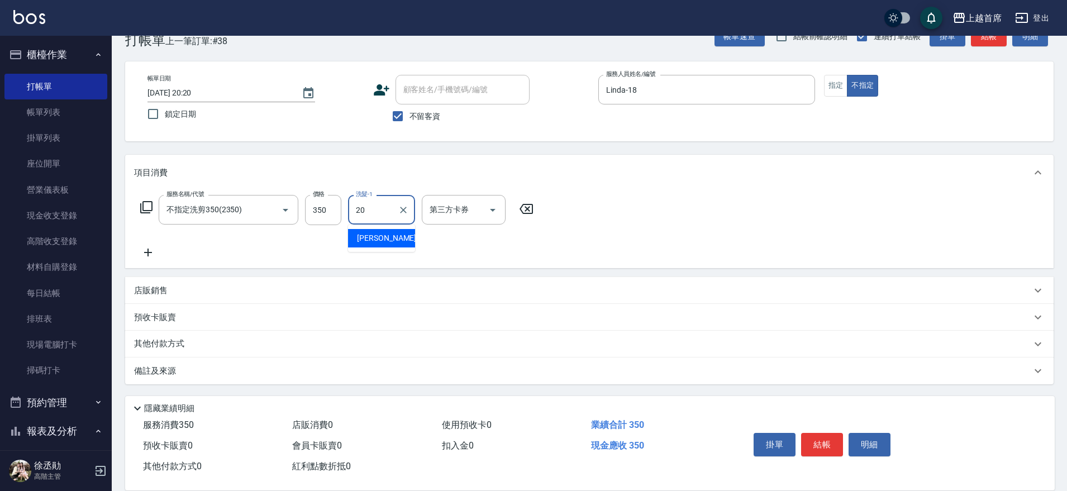
type input "[PERSON_NAME]-20"
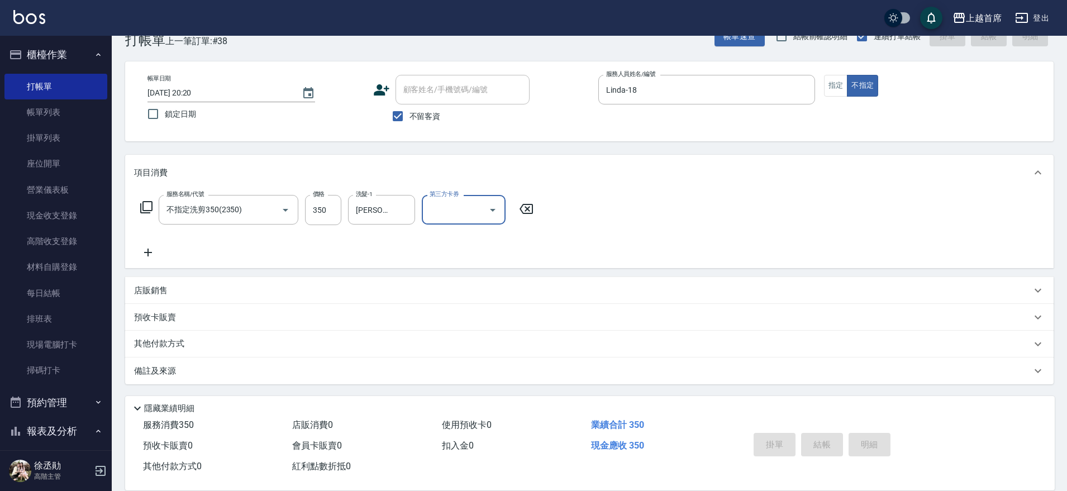
type input "[DATE] 20:21"
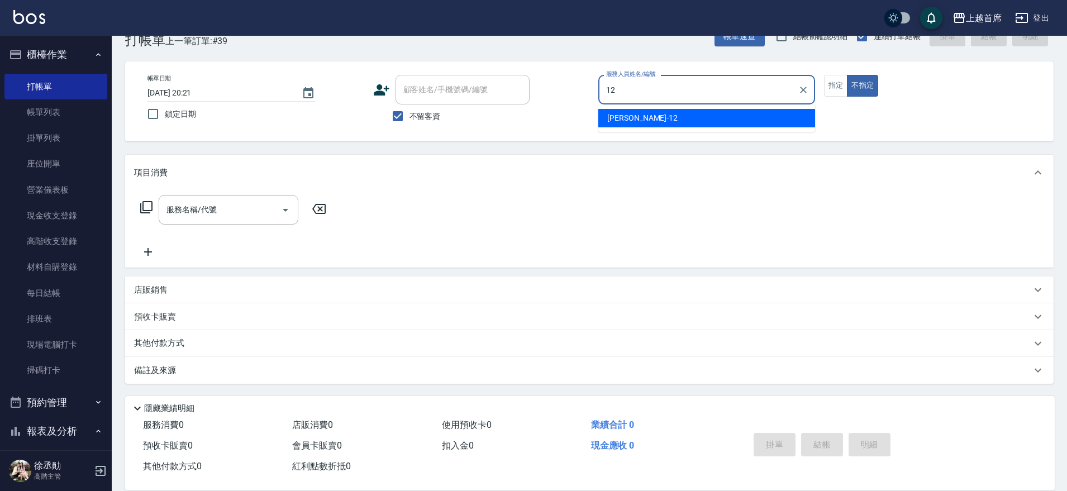
type input "[PERSON_NAME]-12"
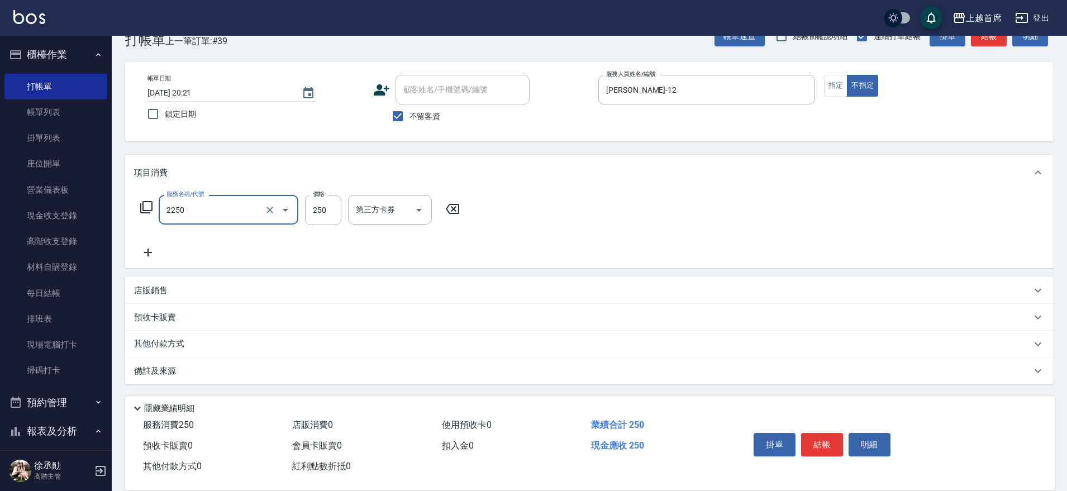
type input "單剪不指定250(2250)"
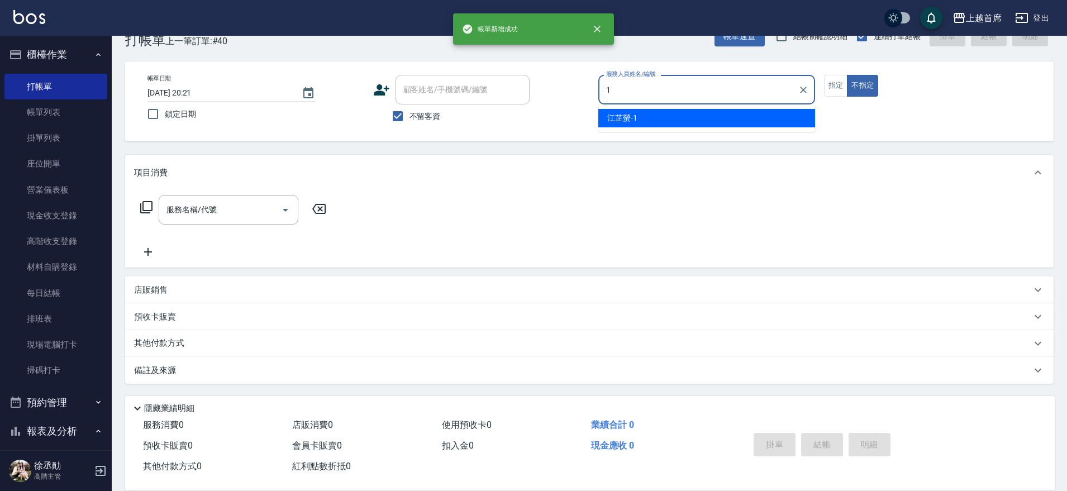
type input "[PERSON_NAME]-1"
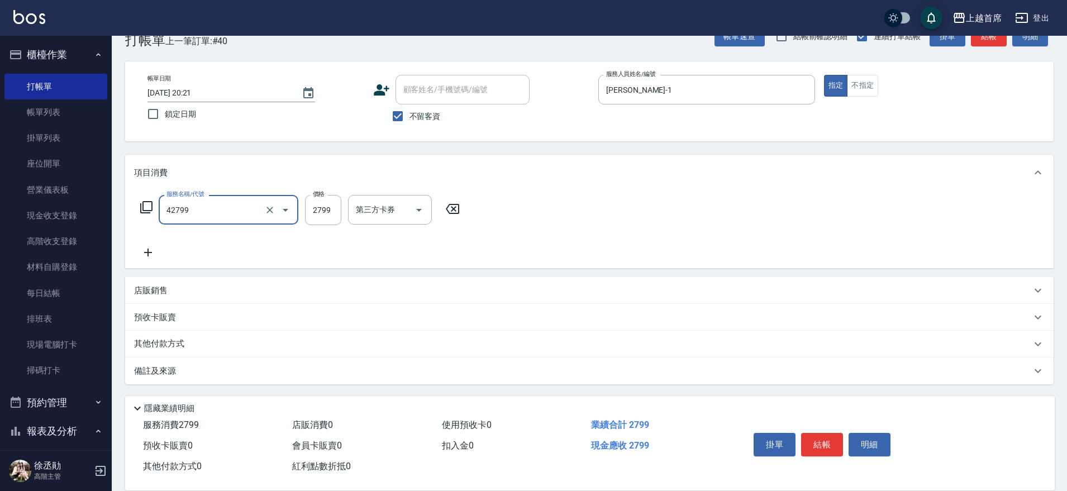
type input "染髮B餐(42799)"
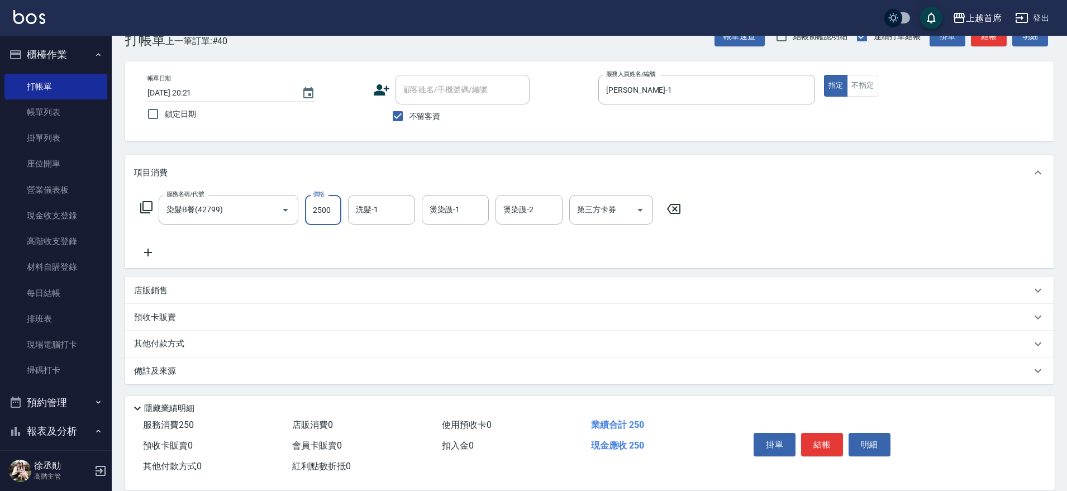
type input "2500"
type input "[PERSON_NAME]-34"
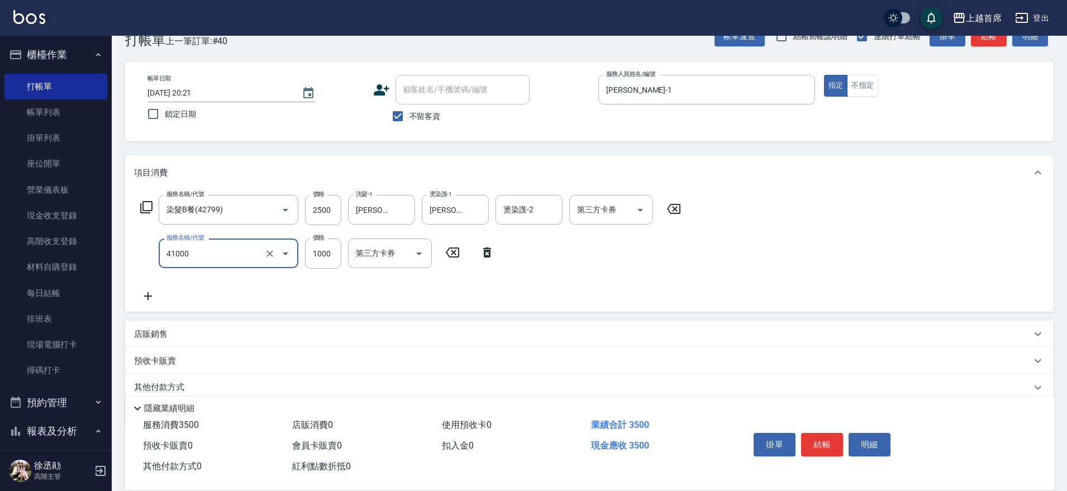
type input "漂染1000(41000)"
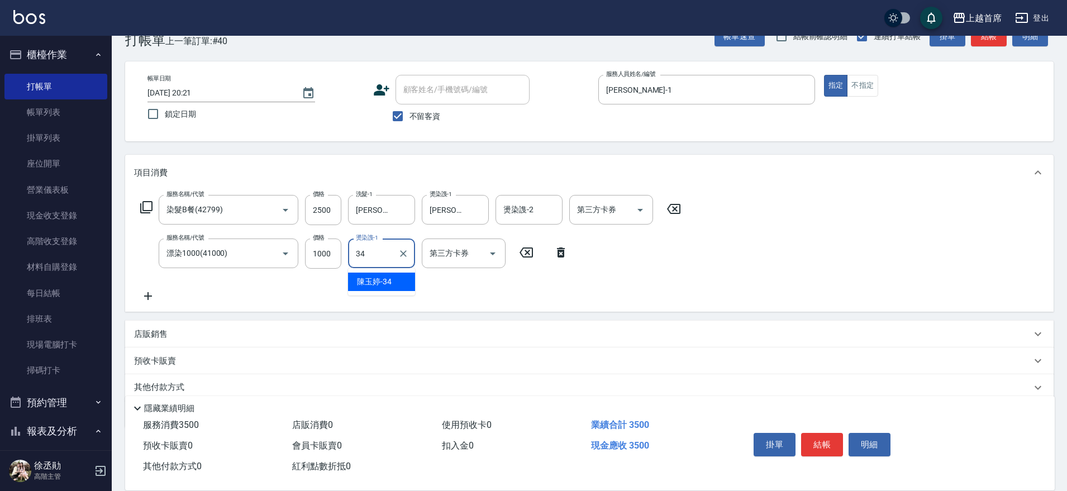
type input "[PERSON_NAME]-34"
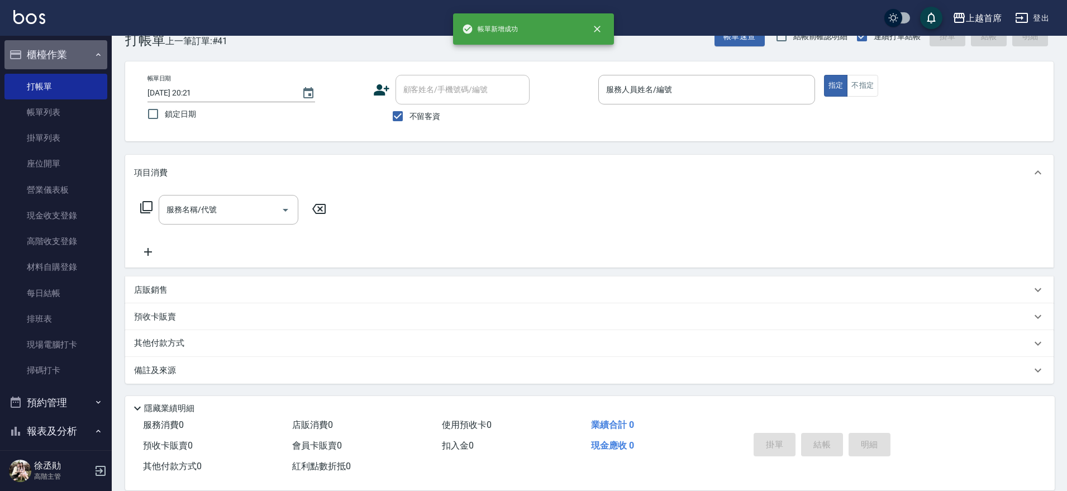
click at [71, 49] on button "櫃檯作業" at bounding box center [55, 54] width 103 height 29
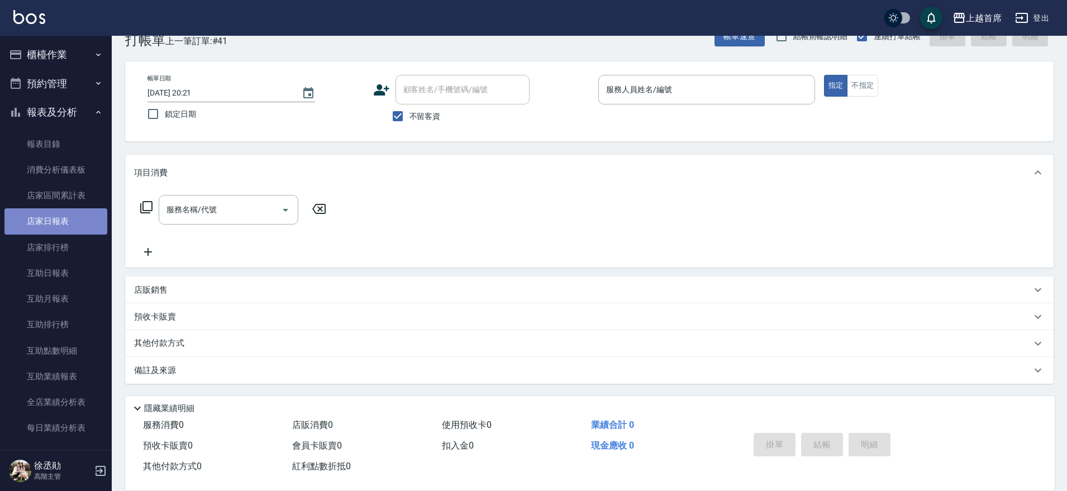
click at [83, 225] on link "店家日報表" at bounding box center [55, 221] width 103 height 26
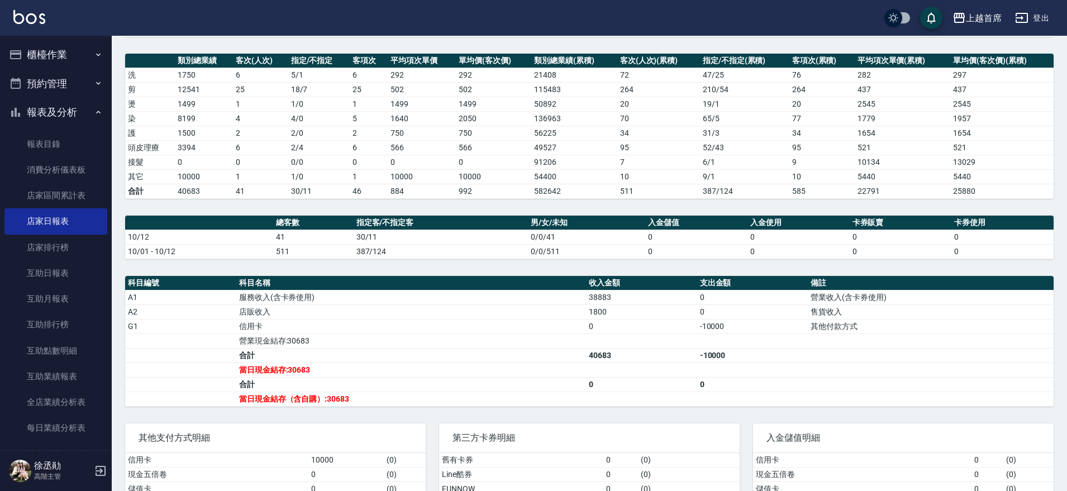
scroll to position [163, 0]
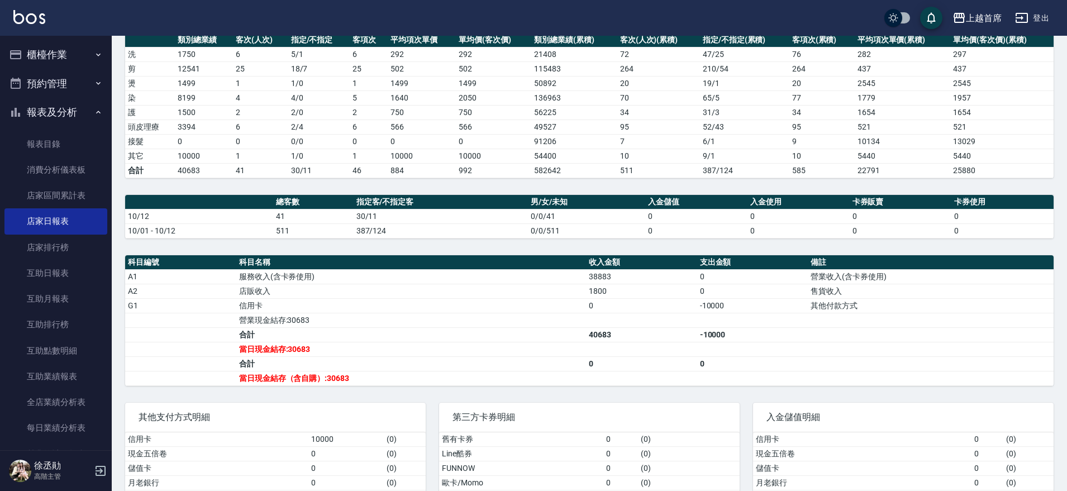
click at [68, 53] on button "櫃檯作業" at bounding box center [55, 54] width 103 height 29
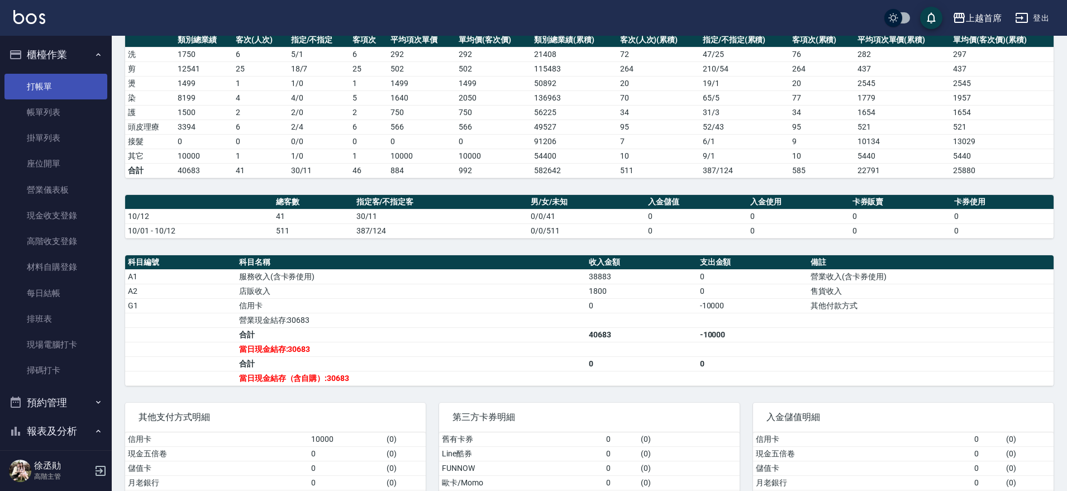
drag, startPoint x: 68, startPoint y: 99, endPoint x: 63, endPoint y: 92, distance: 9.3
click at [67, 98] on ul "打帳單 帳單列表 掛單列表 座位開單 營業儀表板 現金收支登錄 高階收支登錄 材料自購登錄 每日結帳 排班表 現場電腦打卡 掃碼打卡" at bounding box center [55, 228] width 103 height 319
click at [63, 92] on link "打帳單" at bounding box center [55, 87] width 103 height 26
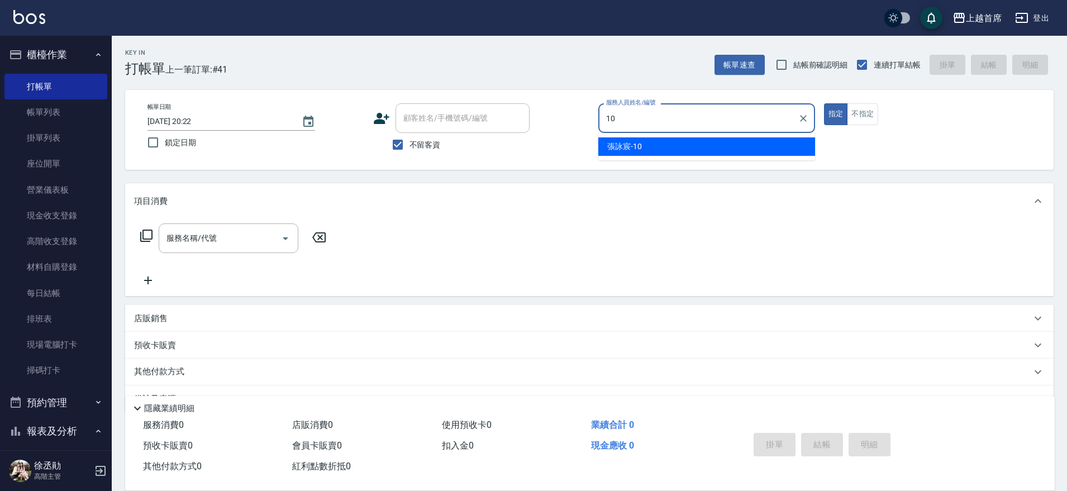
type input "[PERSON_NAME]-10"
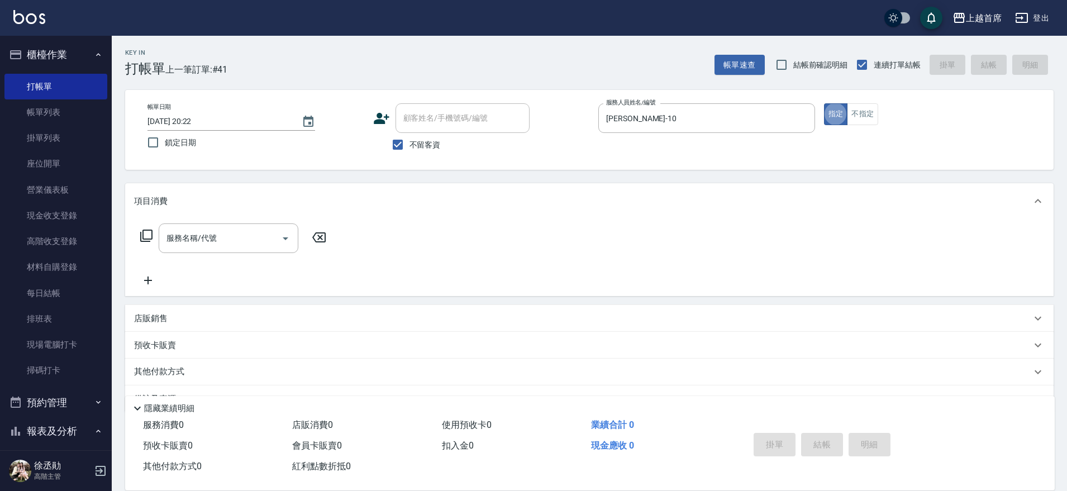
type button "true"
type input "1"
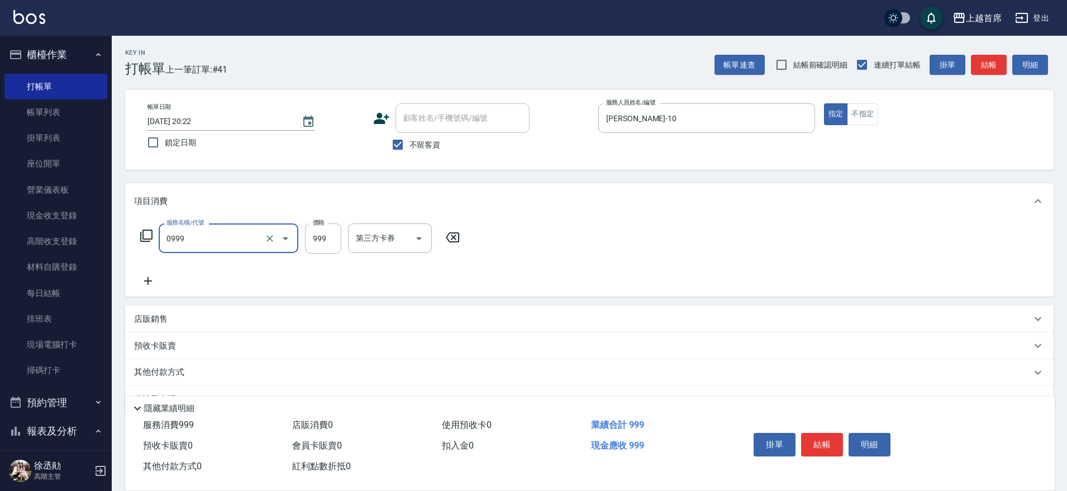
type input "REVIVRE(0999)"
type input "1100"
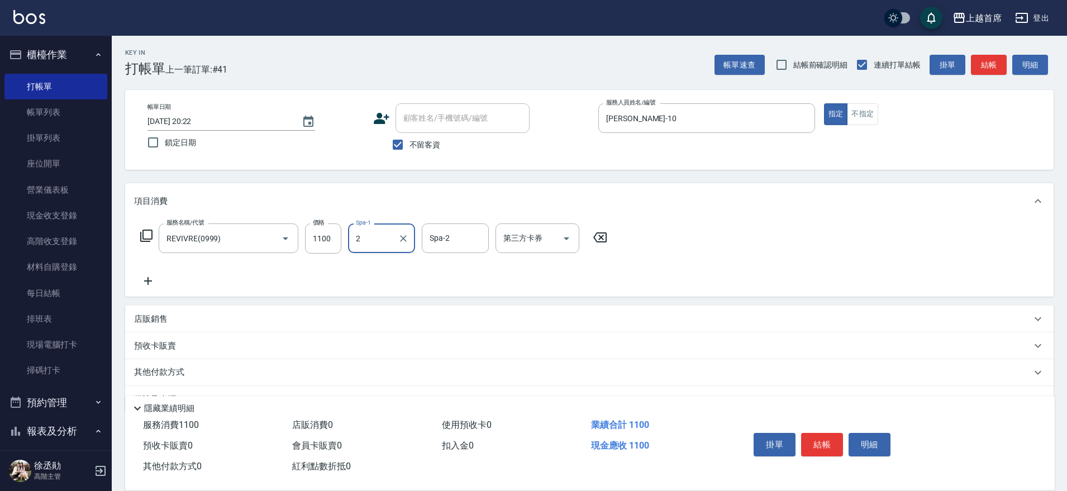
type input "2"
type input "[PERSON_NAME]-27"
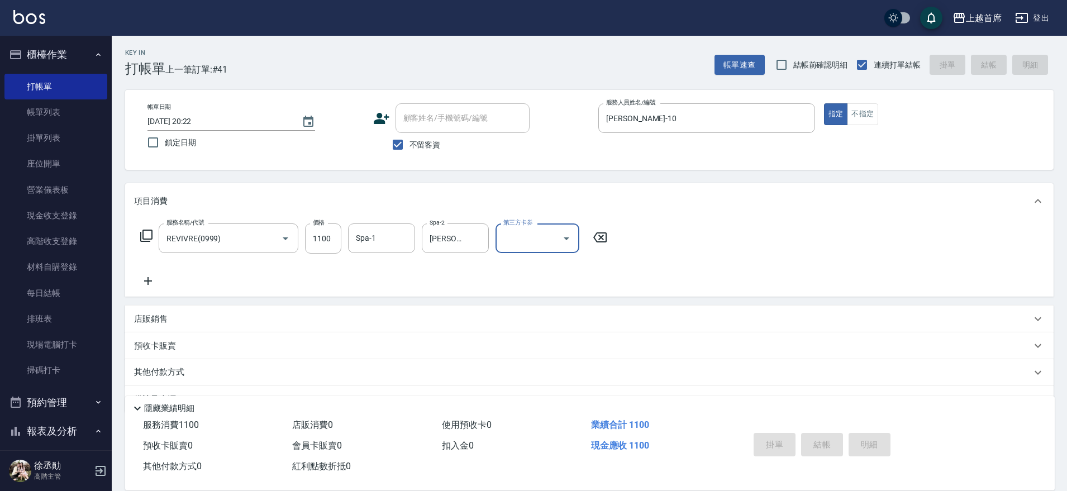
type input "[DATE] 20:23"
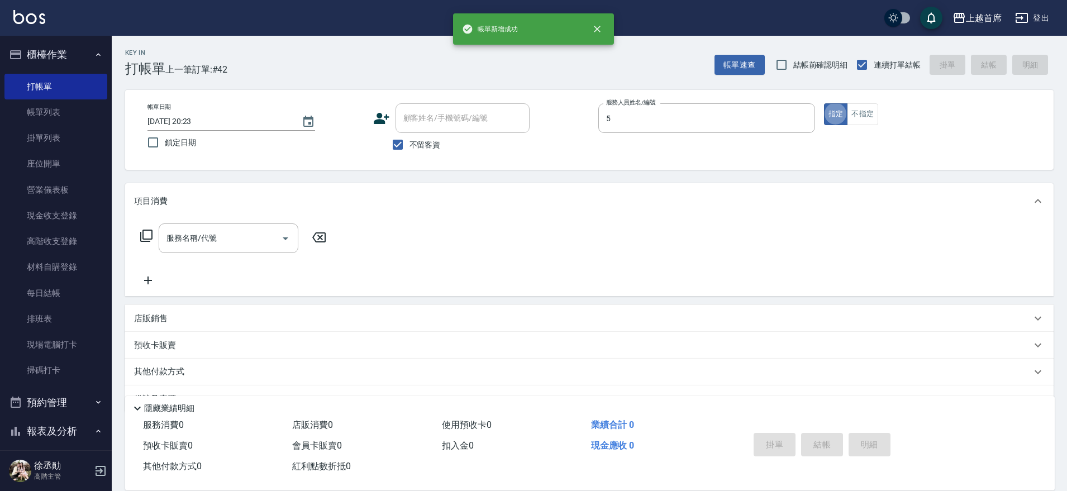
type input "[PERSON_NAME]-5"
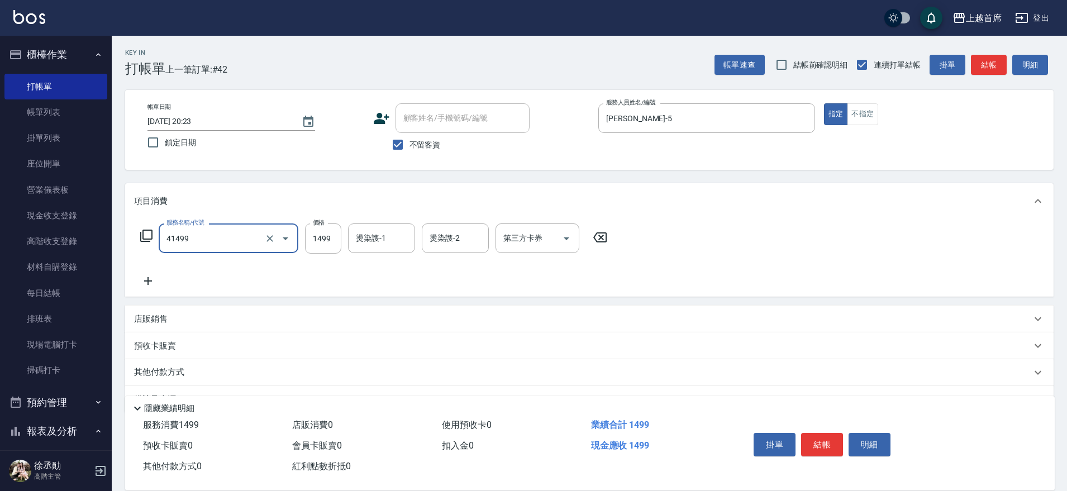
type input "染髮(41499)"
type input "1399"
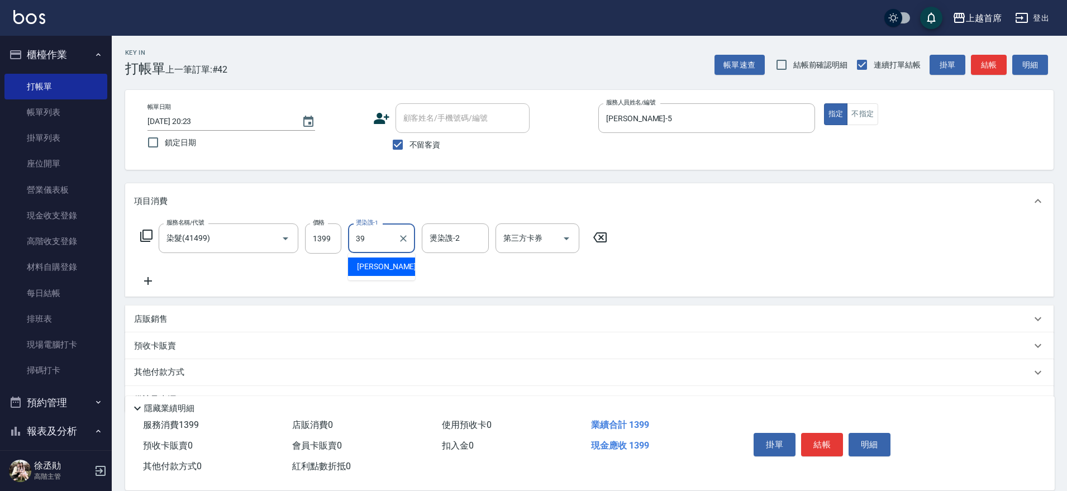
type input "[PERSON_NAME]-39"
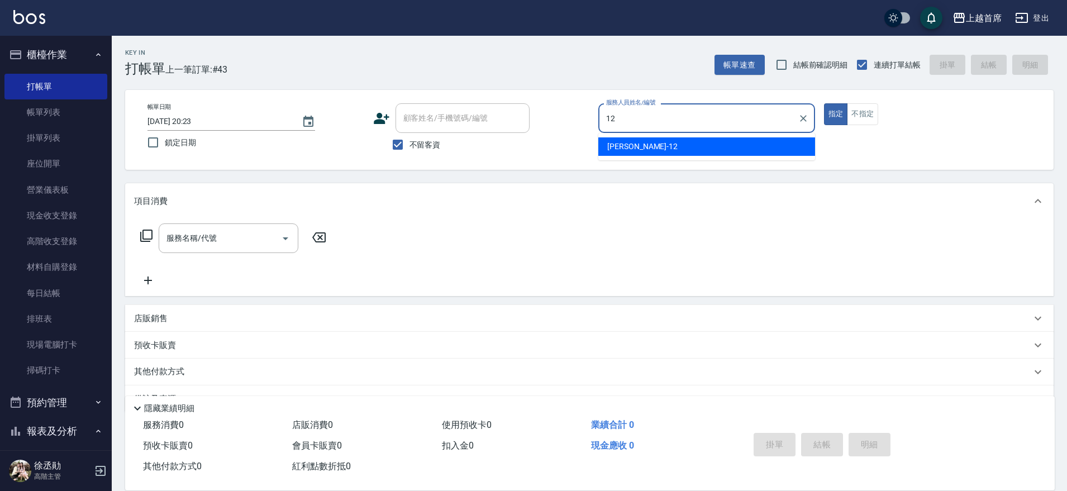
type input "[PERSON_NAME]-12"
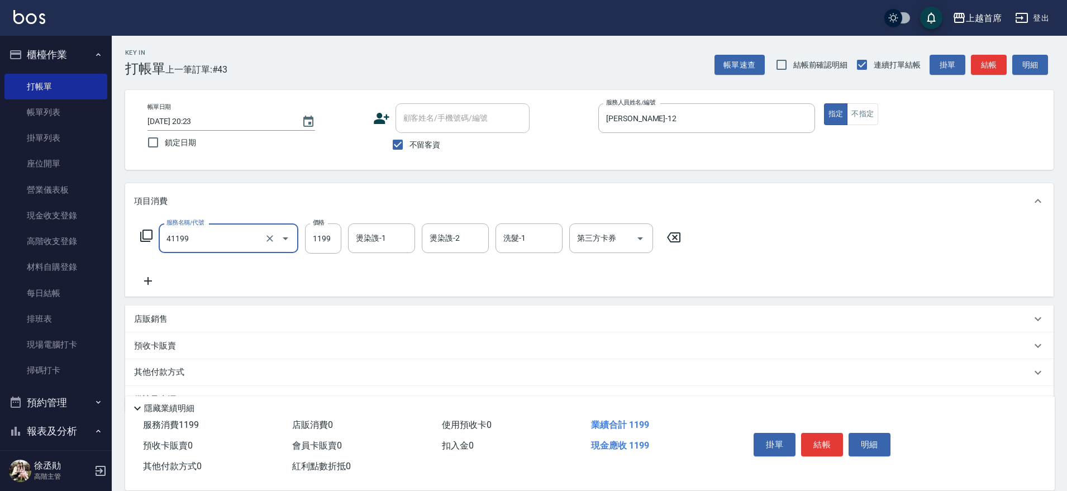
type input "長髮染髮(41199)"
type input "[PERSON_NAME]-27"
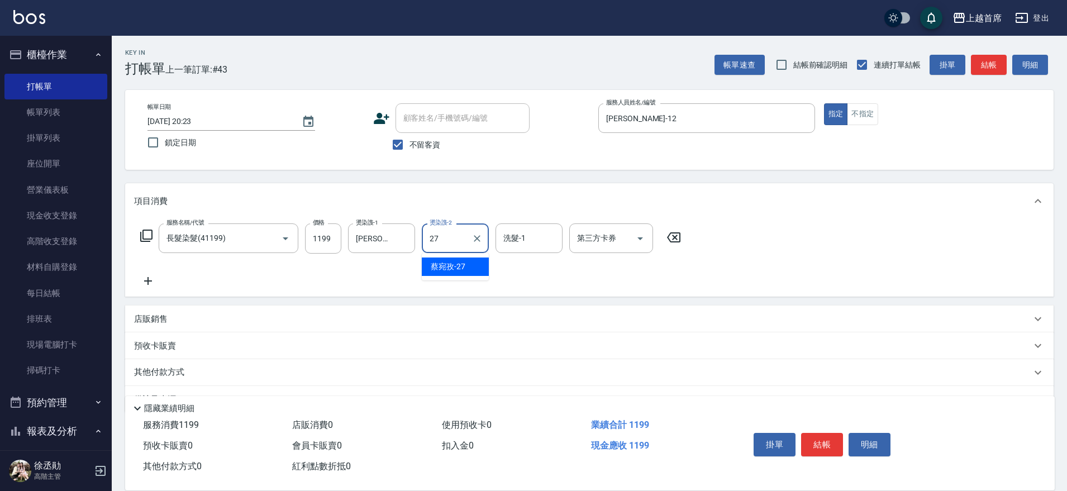
type input "[PERSON_NAME]-27"
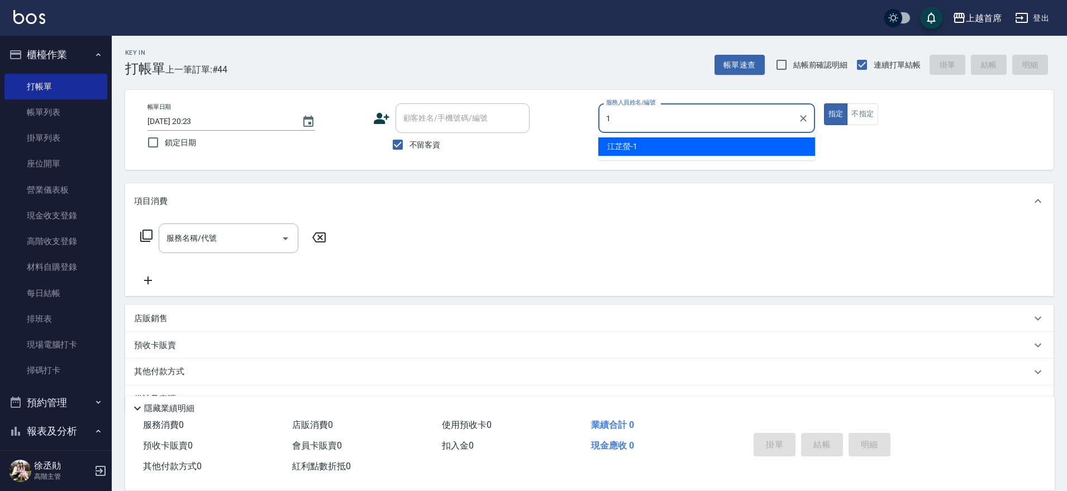
type input "[PERSON_NAME]-1"
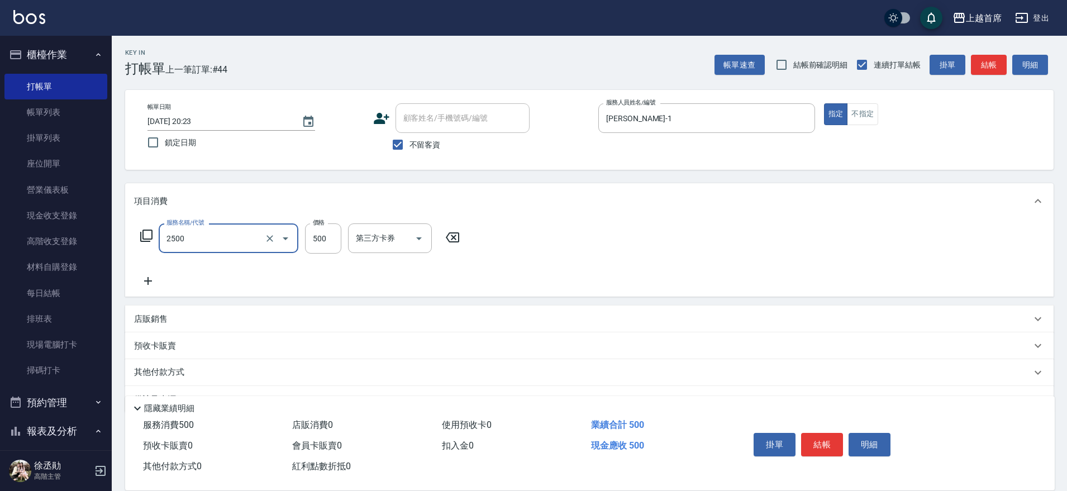
type input "海鹽洗剪500(2500)"
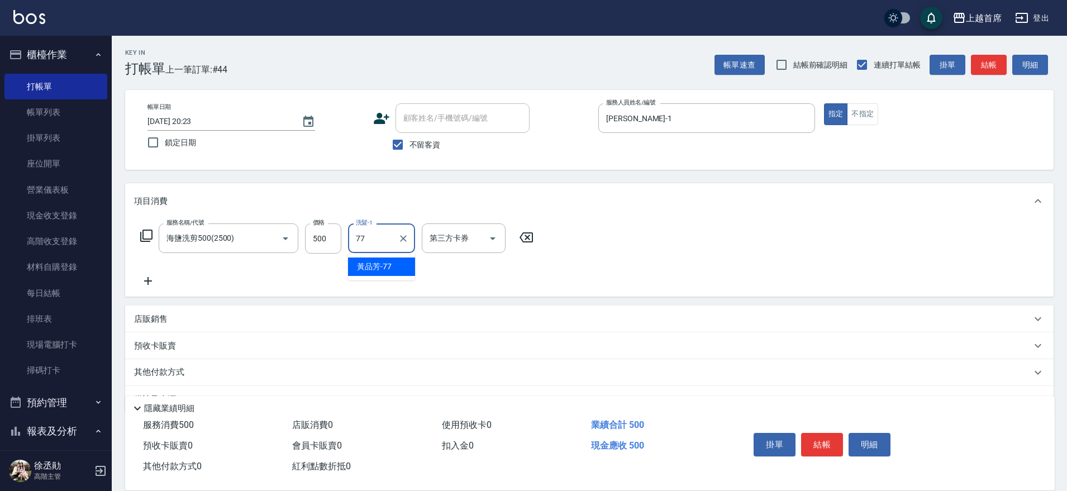
type input "[PERSON_NAME]-77"
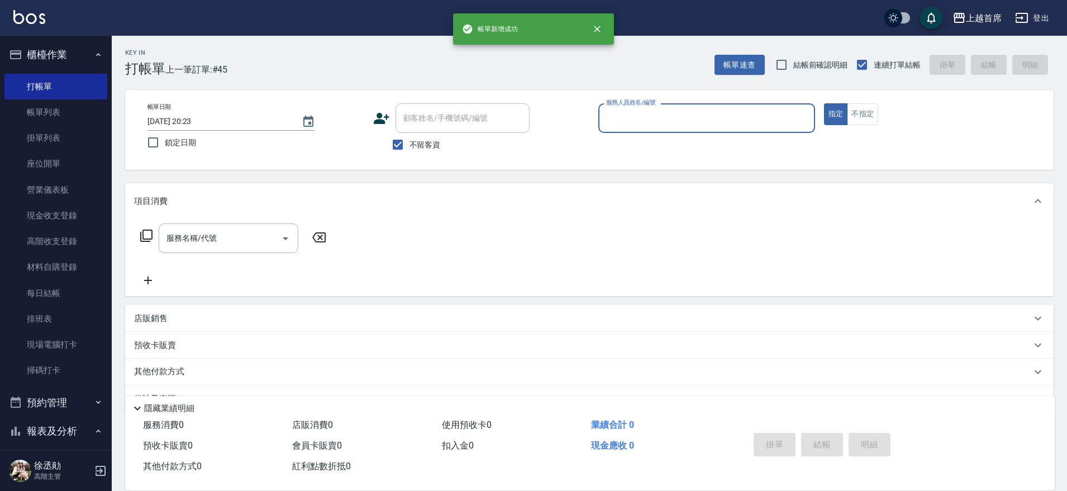
click at [45, 51] on button "櫃檯作業" at bounding box center [55, 54] width 103 height 29
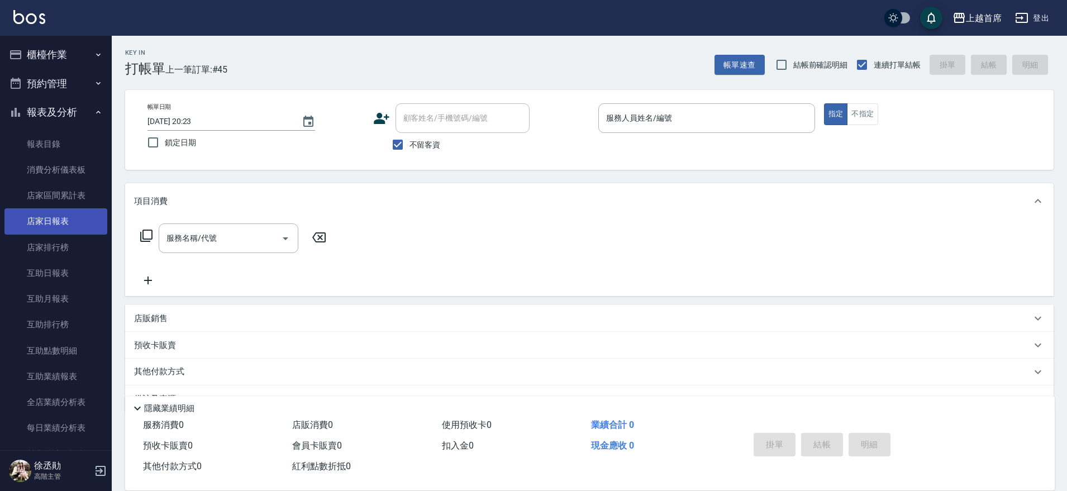
click at [72, 220] on link "店家日報表" at bounding box center [55, 221] width 103 height 26
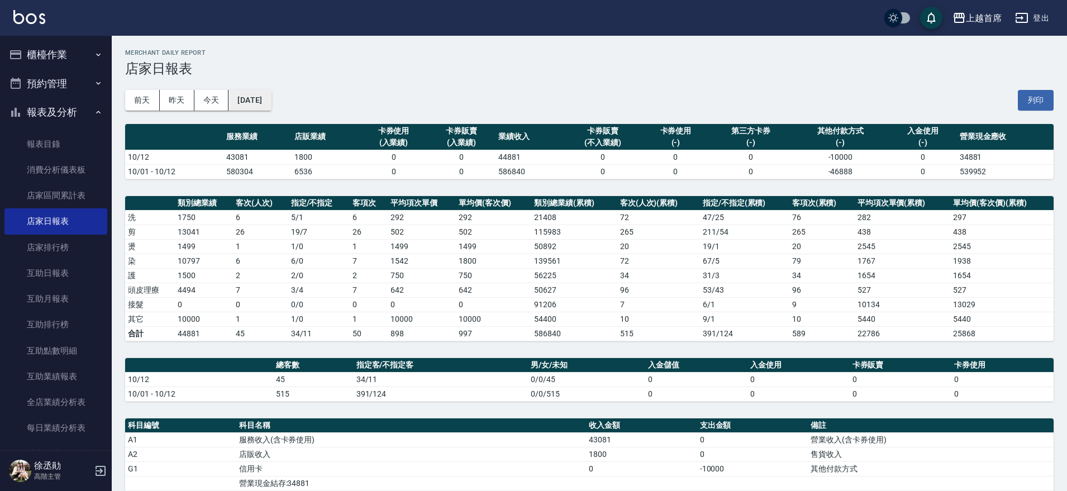
click at [271, 94] on button "[DATE]" at bounding box center [249, 100] width 42 height 21
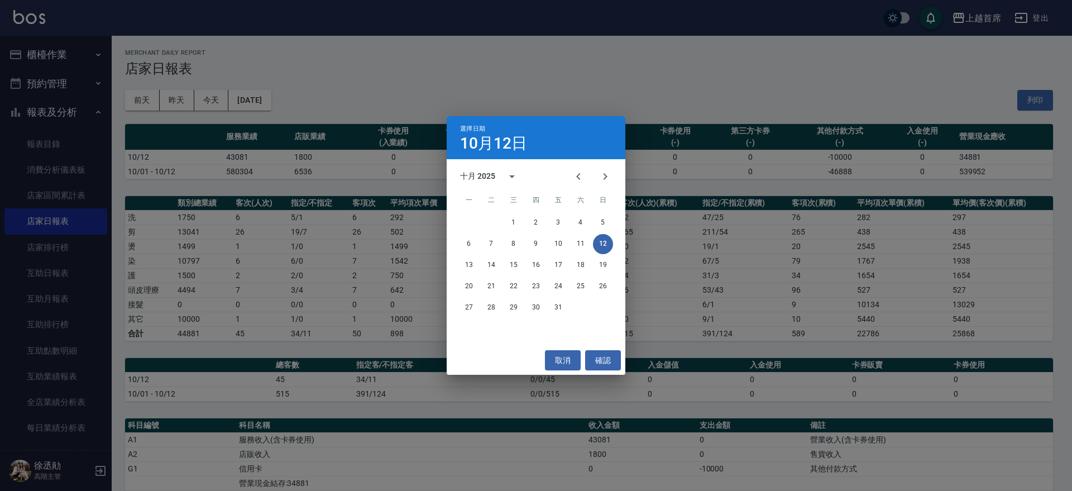
click at [209, 97] on div "選擇日期 [DATE] 十月 2025 一 二 三 四 五 六 日 1 2 3 4 5 6 7 8 9 10 11 12 13 14 15 16 17 18 …" at bounding box center [536, 245] width 1072 height 491
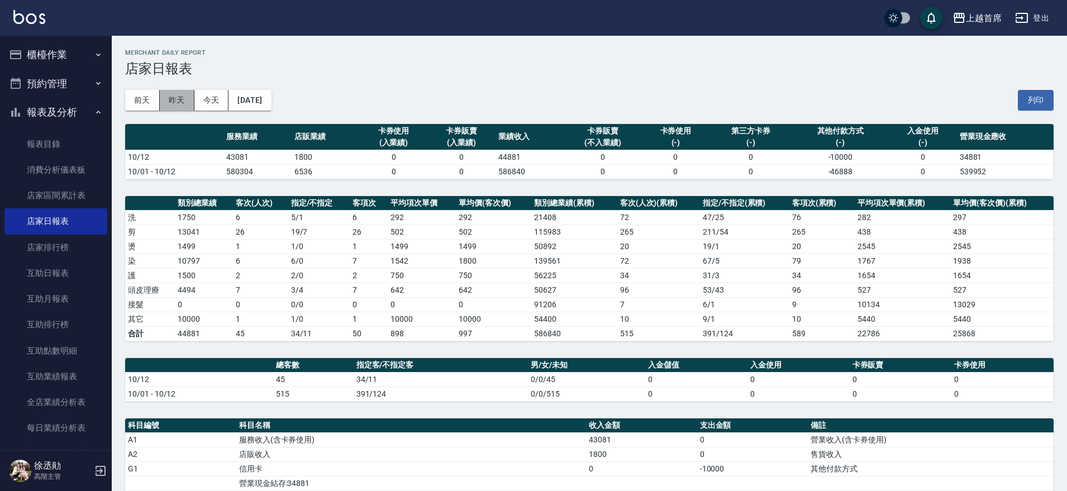
click at [177, 97] on button "昨天" at bounding box center [177, 100] width 35 height 21
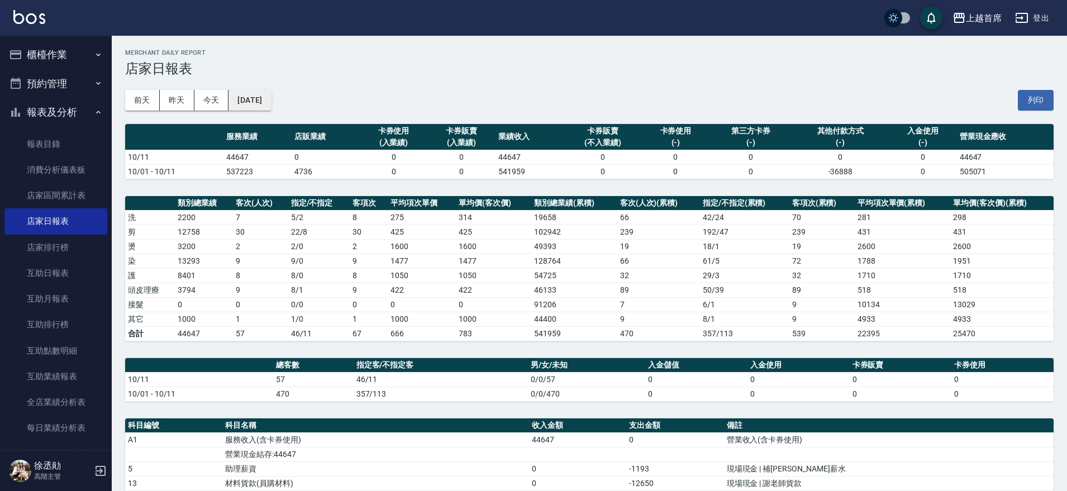
click at [266, 93] on button "[DATE]" at bounding box center [249, 100] width 42 height 21
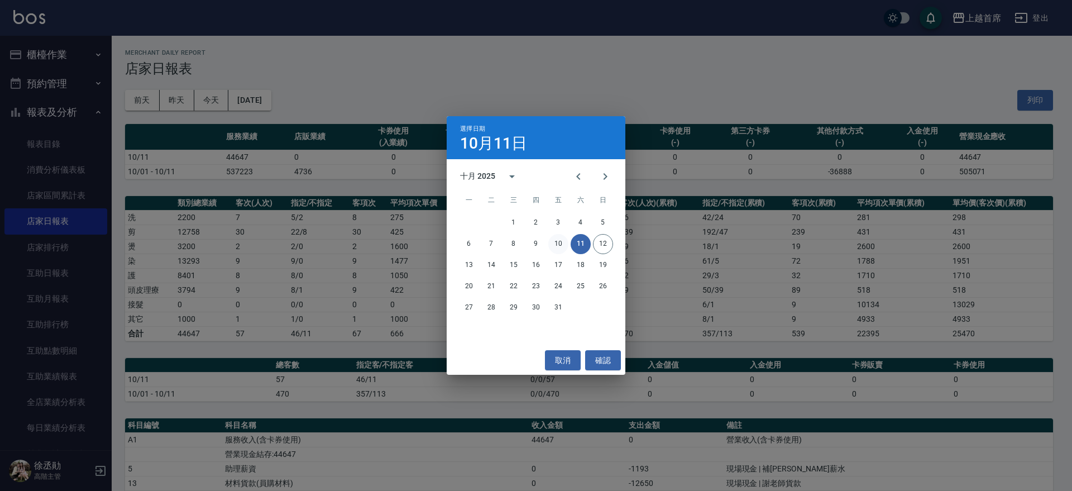
click at [560, 242] on button "10" at bounding box center [559, 244] width 20 height 20
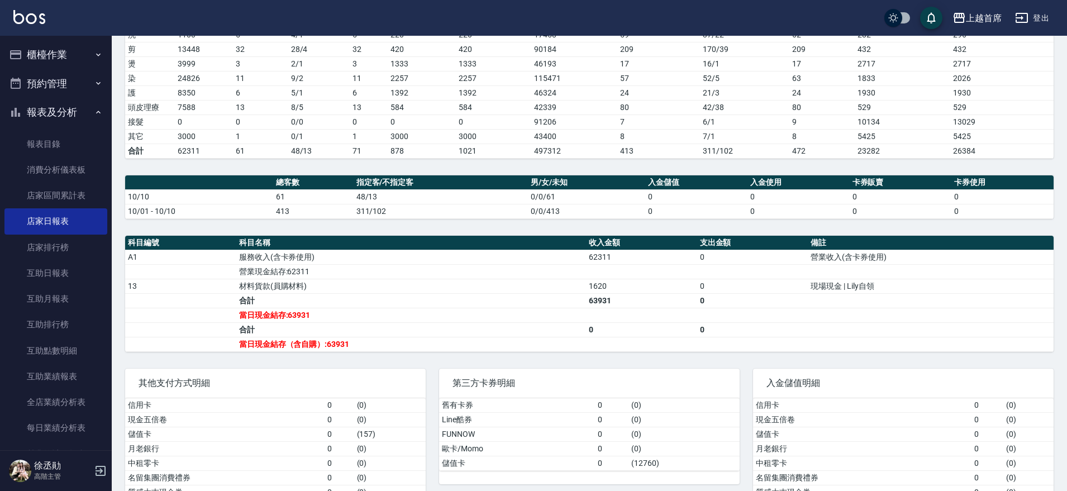
scroll to position [218, 0]
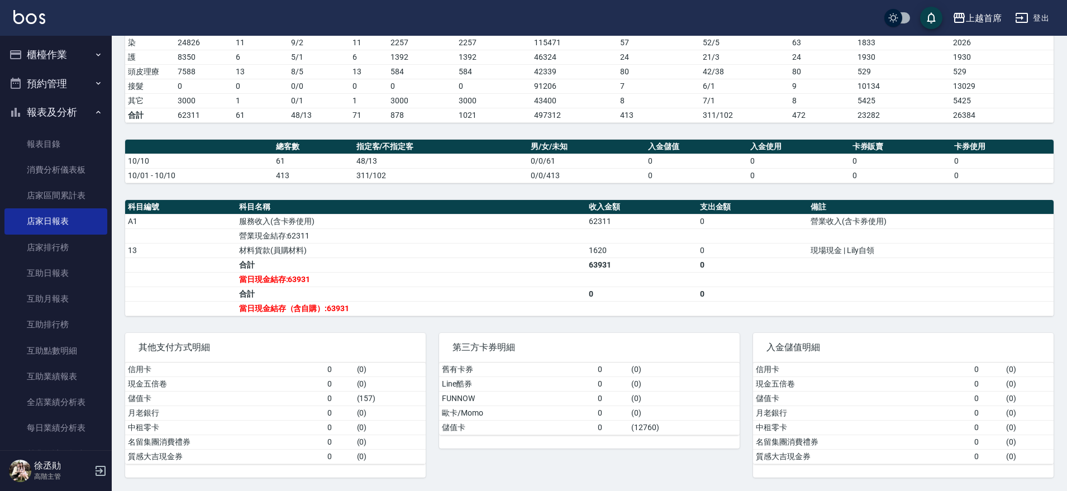
drag, startPoint x: 542, startPoint y: 308, endPoint x: 537, endPoint y: 302, distance: 8.4
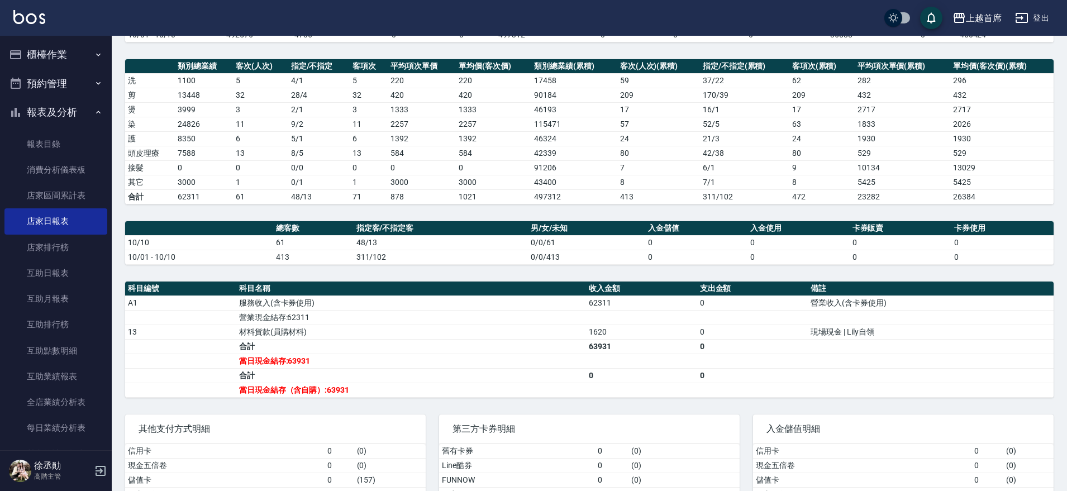
scroll to position [0, 0]
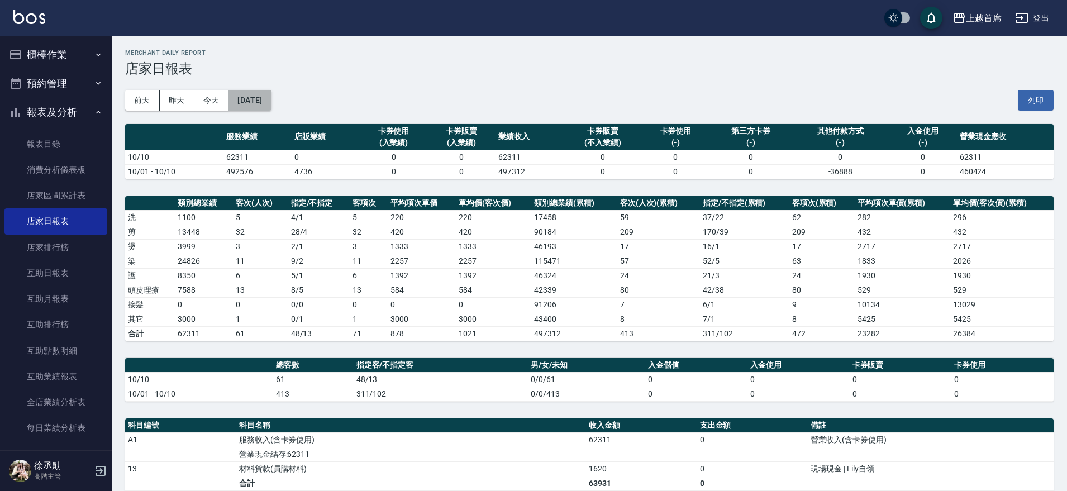
click at [271, 101] on button "[DATE]" at bounding box center [249, 100] width 42 height 21
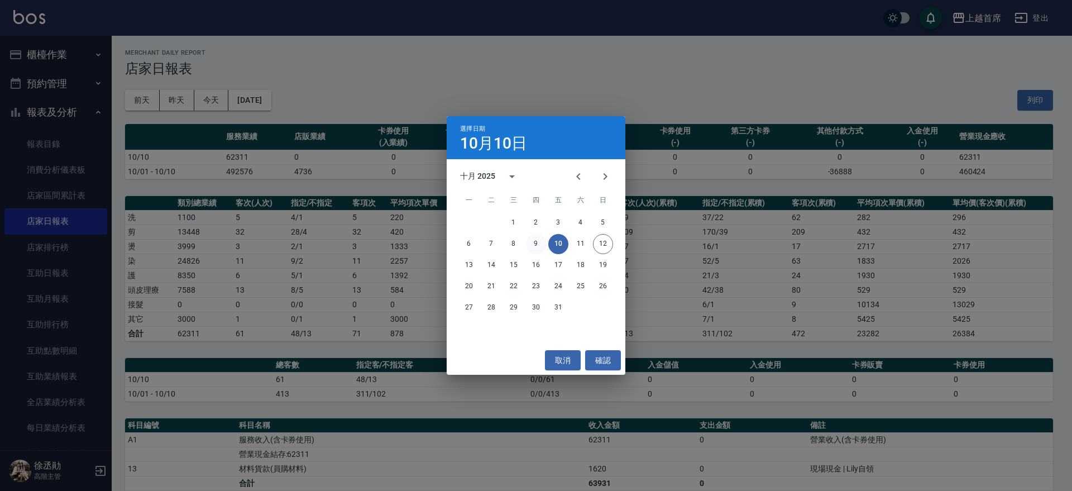
click at [533, 240] on button "9" at bounding box center [536, 244] width 20 height 20
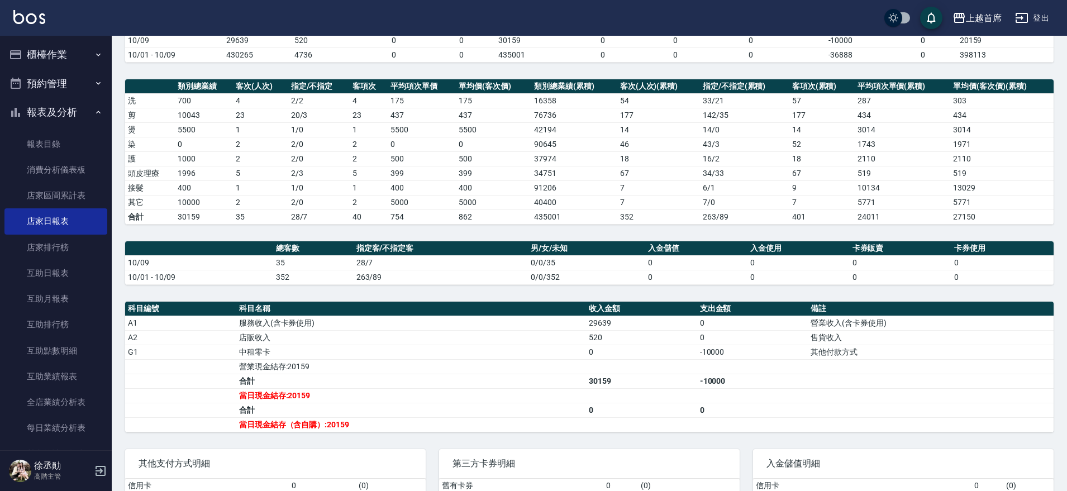
scroll to position [140, 0]
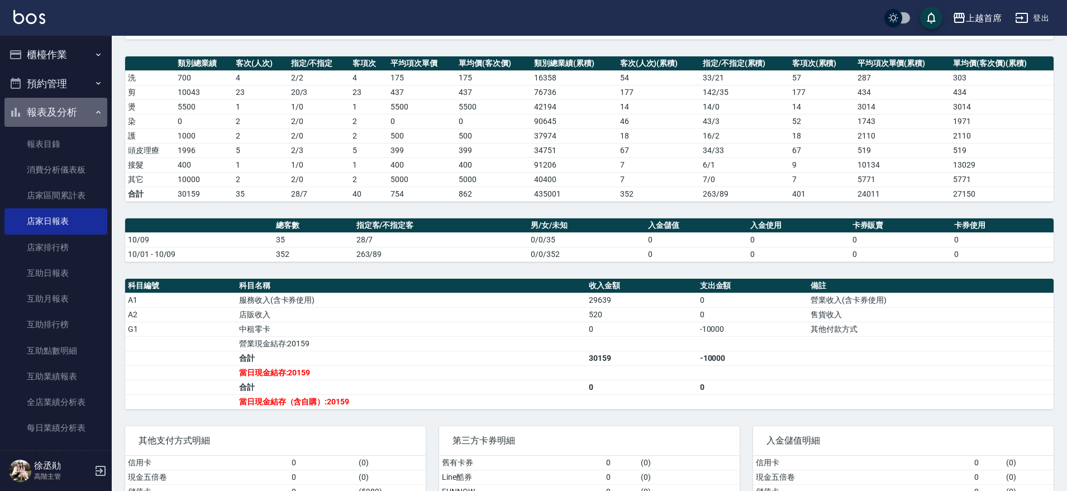
click at [75, 113] on button "報表及分析" at bounding box center [55, 112] width 103 height 29
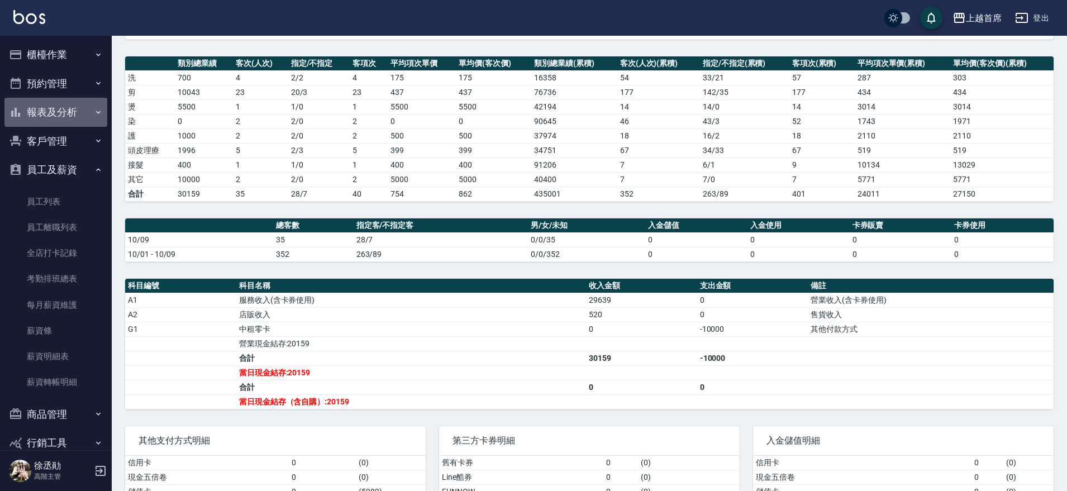
click at [69, 109] on button "報表及分析" at bounding box center [55, 112] width 103 height 29
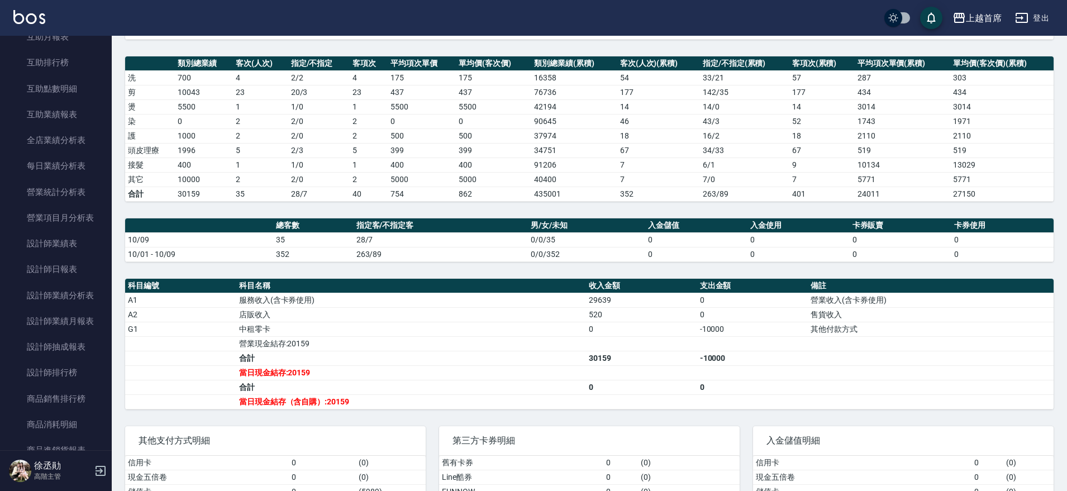
scroll to position [271, 0]
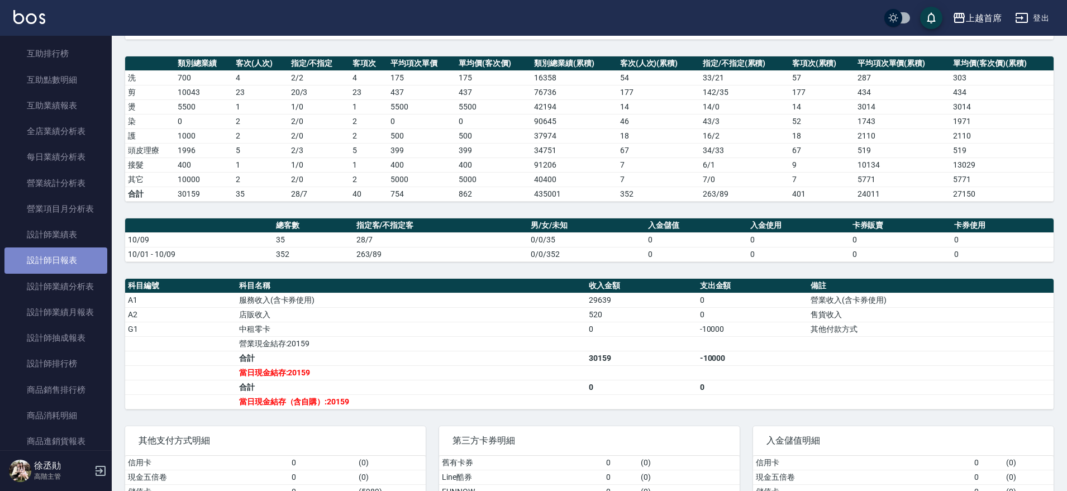
click at [70, 254] on link "設計師日報表" at bounding box center [55, 260] width 103 height 26
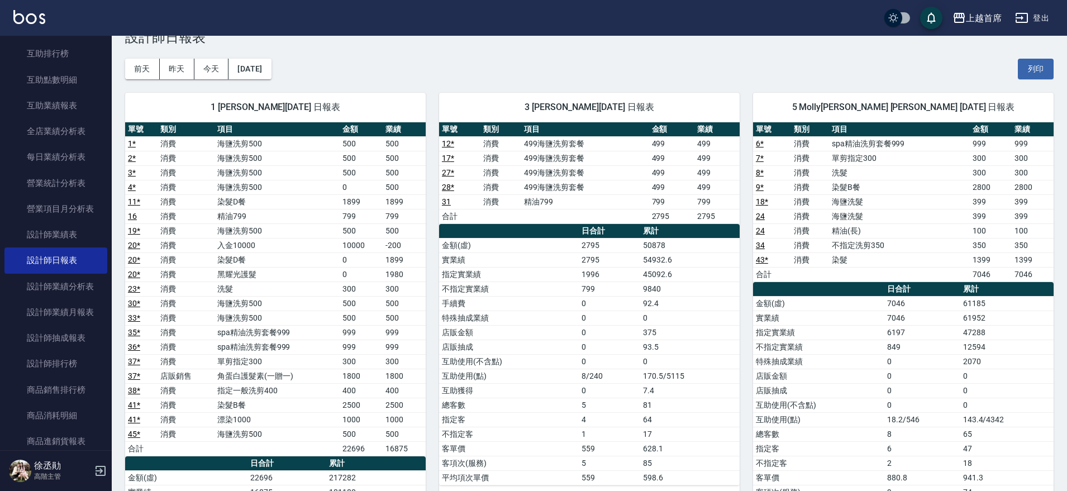
scroll to position [44, 0]
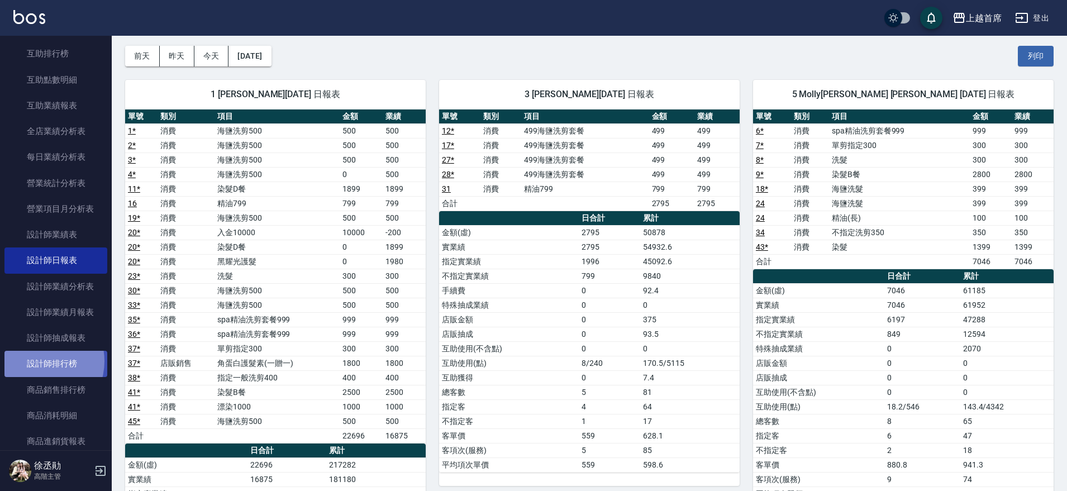
click at [37, 361] on link "設計師排行榜" at bounding box center [55, 364] width 103 height 26
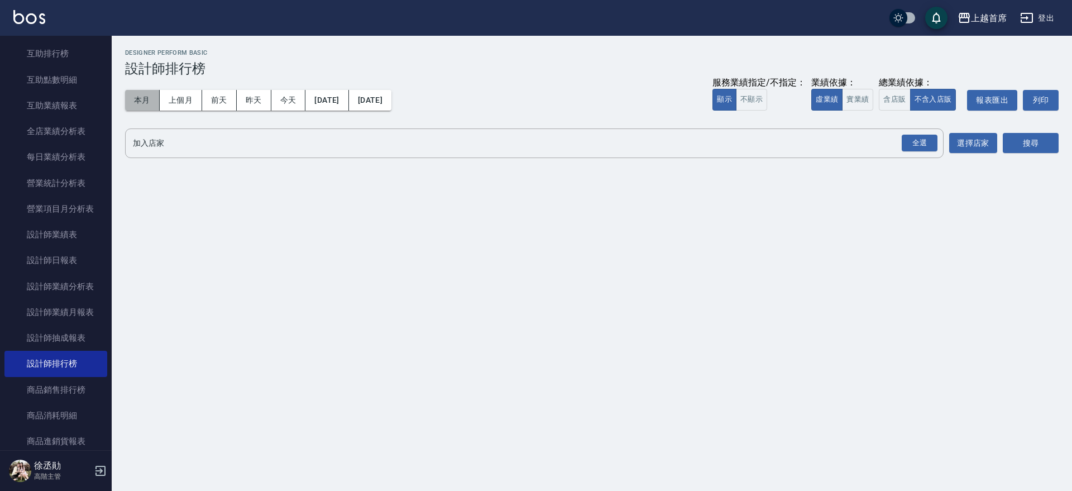
click at [147, 102] on button "本月" at bounding box center [142, 100] width 35 height 21
click at [856, 102] on button "實業績" at bounding box center [857, 100] width 31 height 22
click at [882, 95] on button "含店販" at bounding box center [894, 100] width 31 height 22
click at [913, 140] on div "全選" at bounding box center [920, 143] width 36 height 17
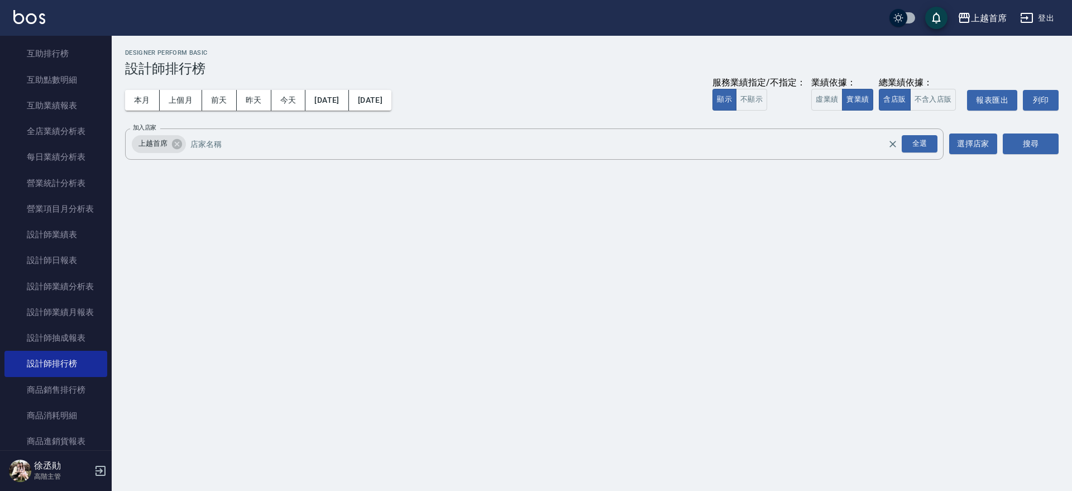
click at [1003, 133] on div "加入店家 上越首席 全選 加入店家 選擇店家 搜尋" at bounding box center [592, 143] width 934 height 31
click at [1013, 141] on button "搜尋" at bounding box center [1031, 143] width 56 height 21
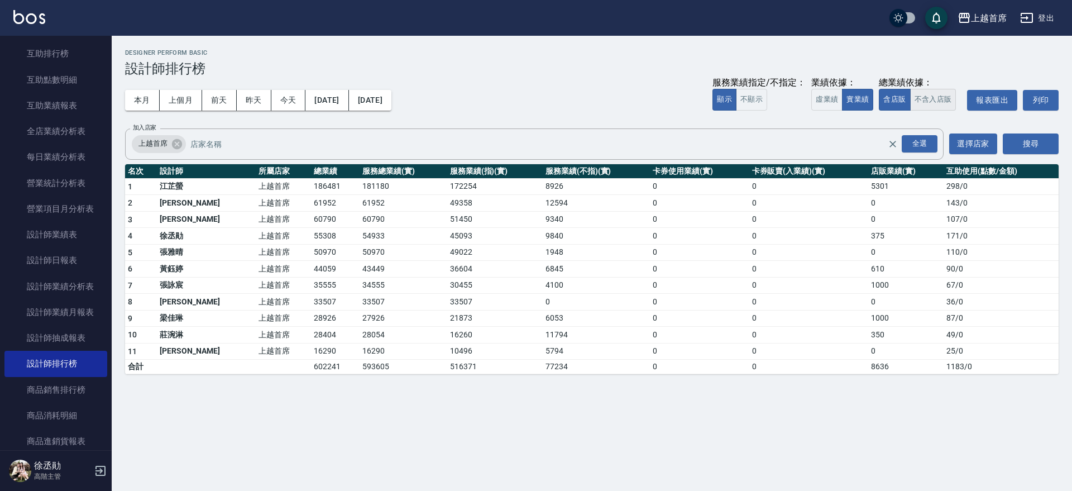
click at [929, 96] on button "不含入店販" at bounding box center [933, 100] width 46 height 22
